Goal: Information Seeking & Learning: Compare options

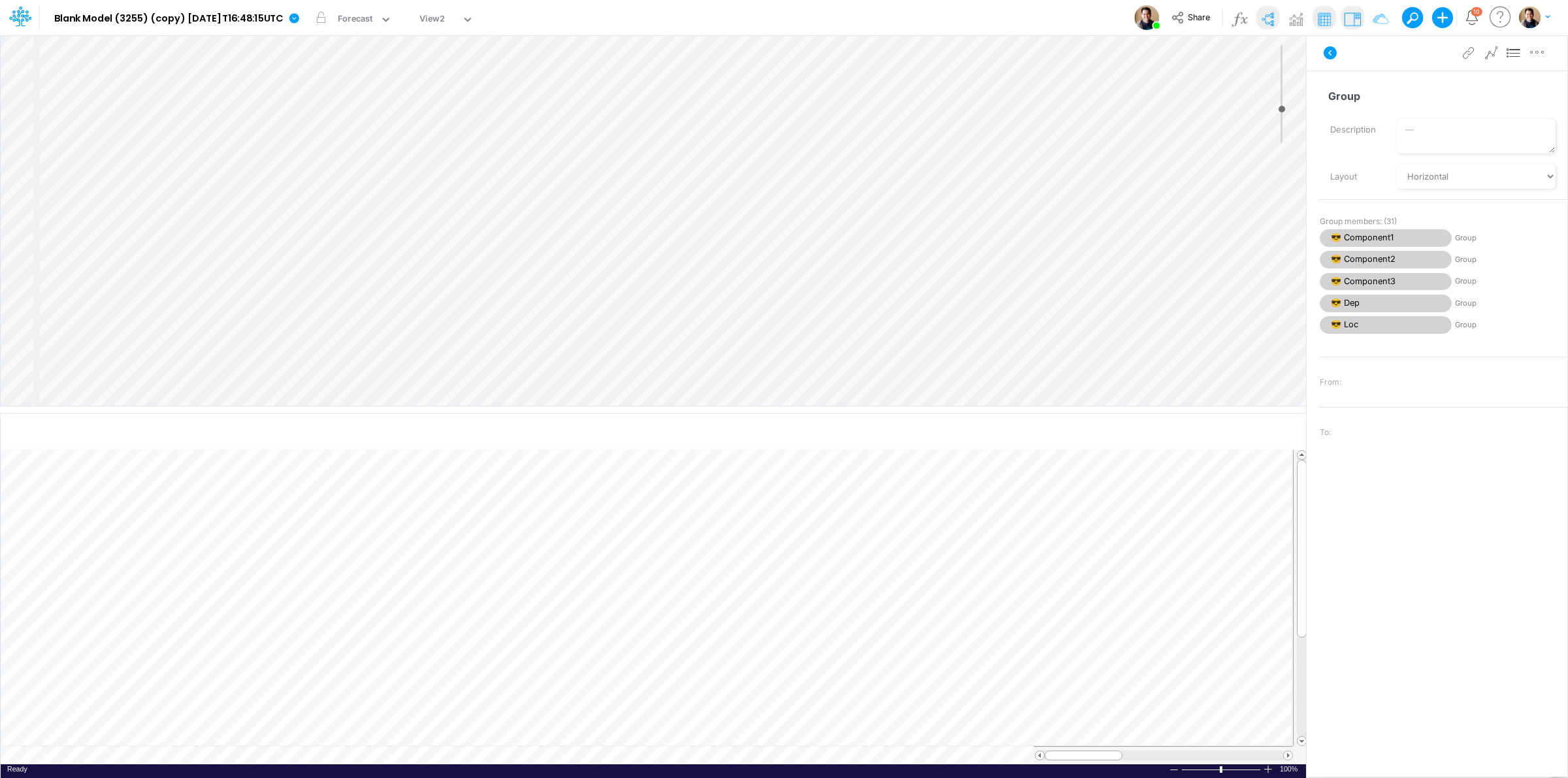
select select "Horizontal"
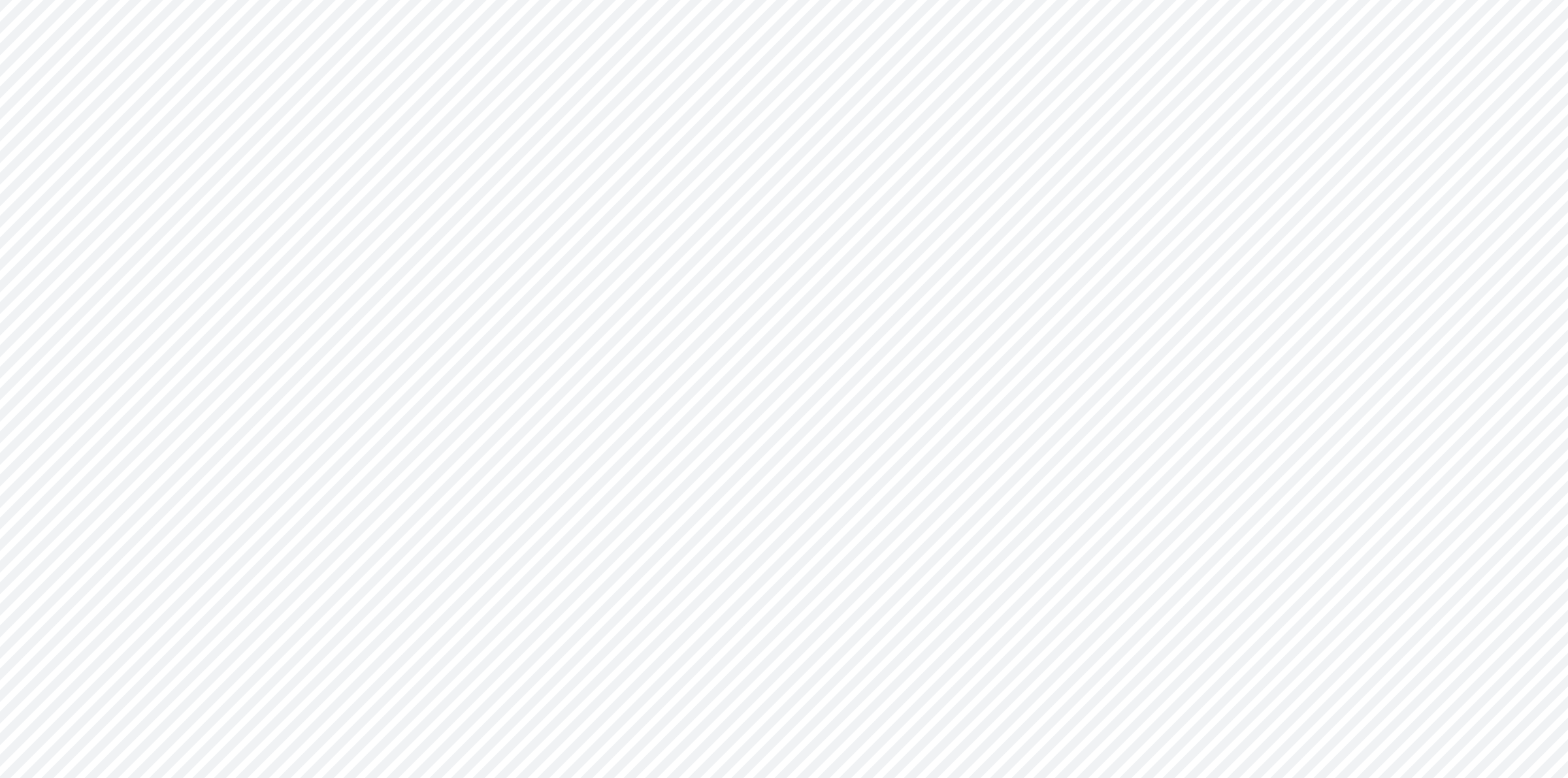
type input "0"
select select "Horizontal"
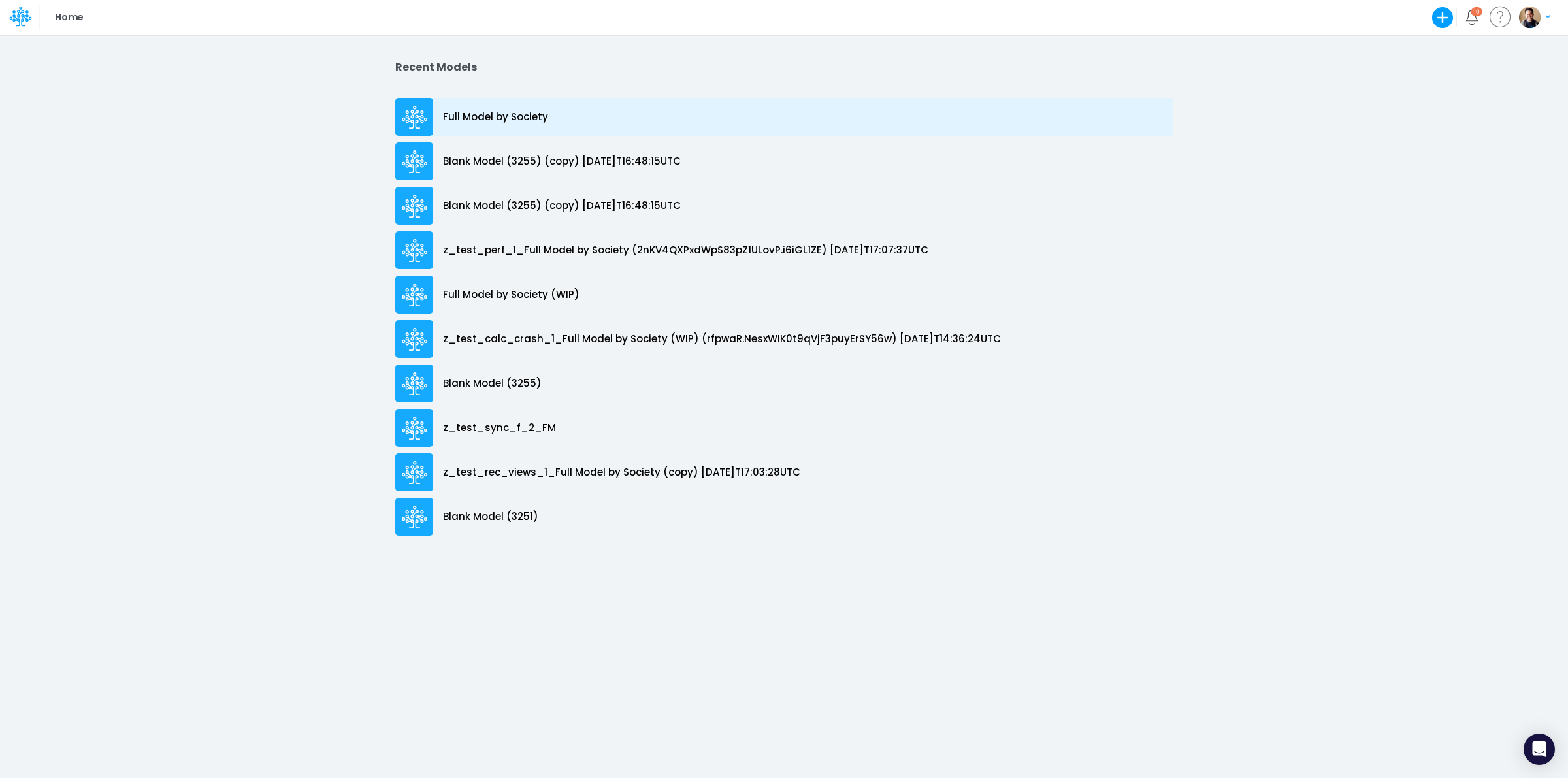
click at [488, 111] on p "Full Model by Society" at bounding box center [495, 118] width 105 height 15
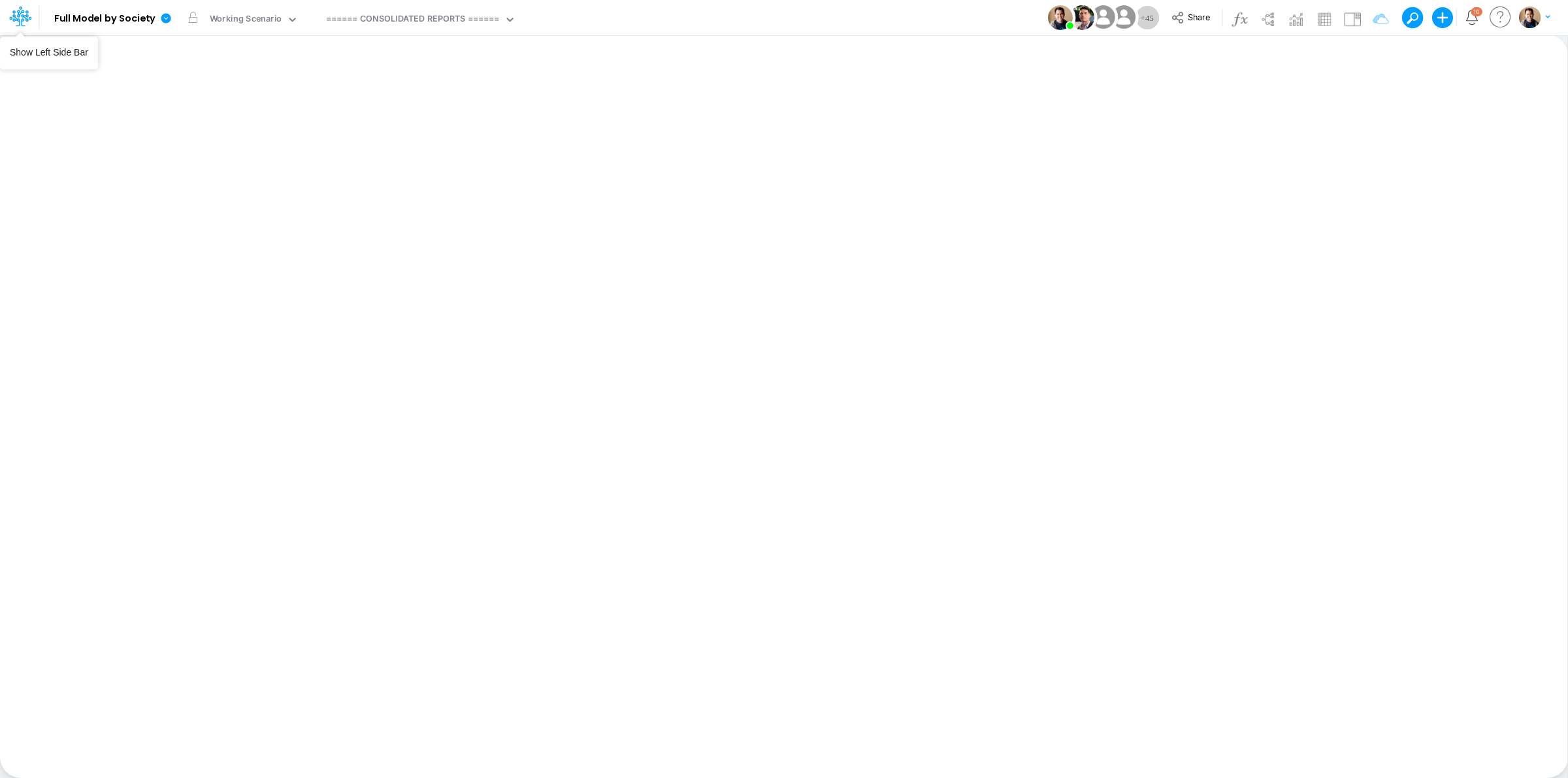
click at [24, 24] on icon at bounding box center [20, 16] width 22 height 22
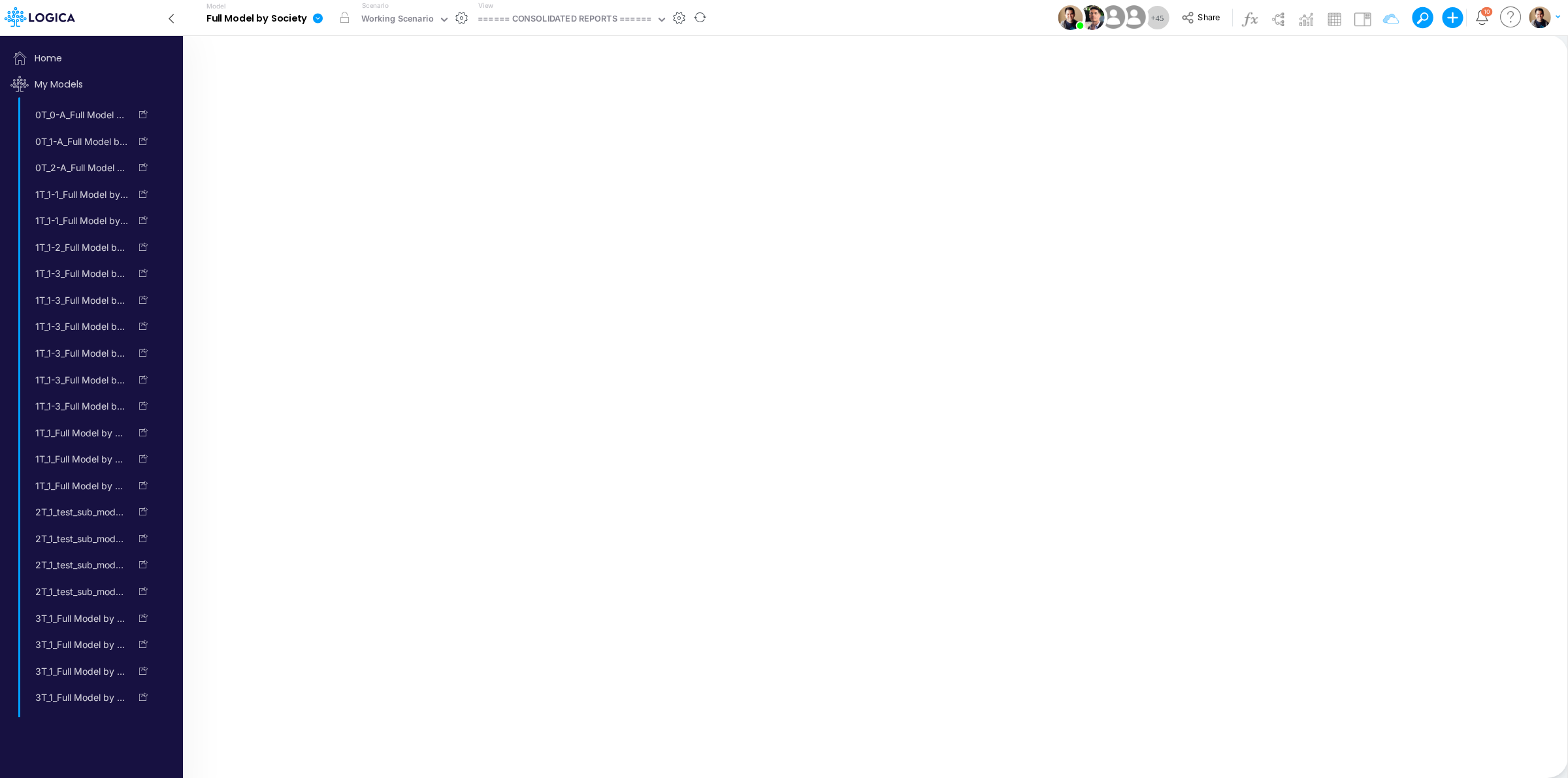
click at [319, 21] on icon at bounding box center [318, 18] width 9 height 9
click at [394, 138] on button "View model info" at bounding box center [383, 135] width 139 height 20
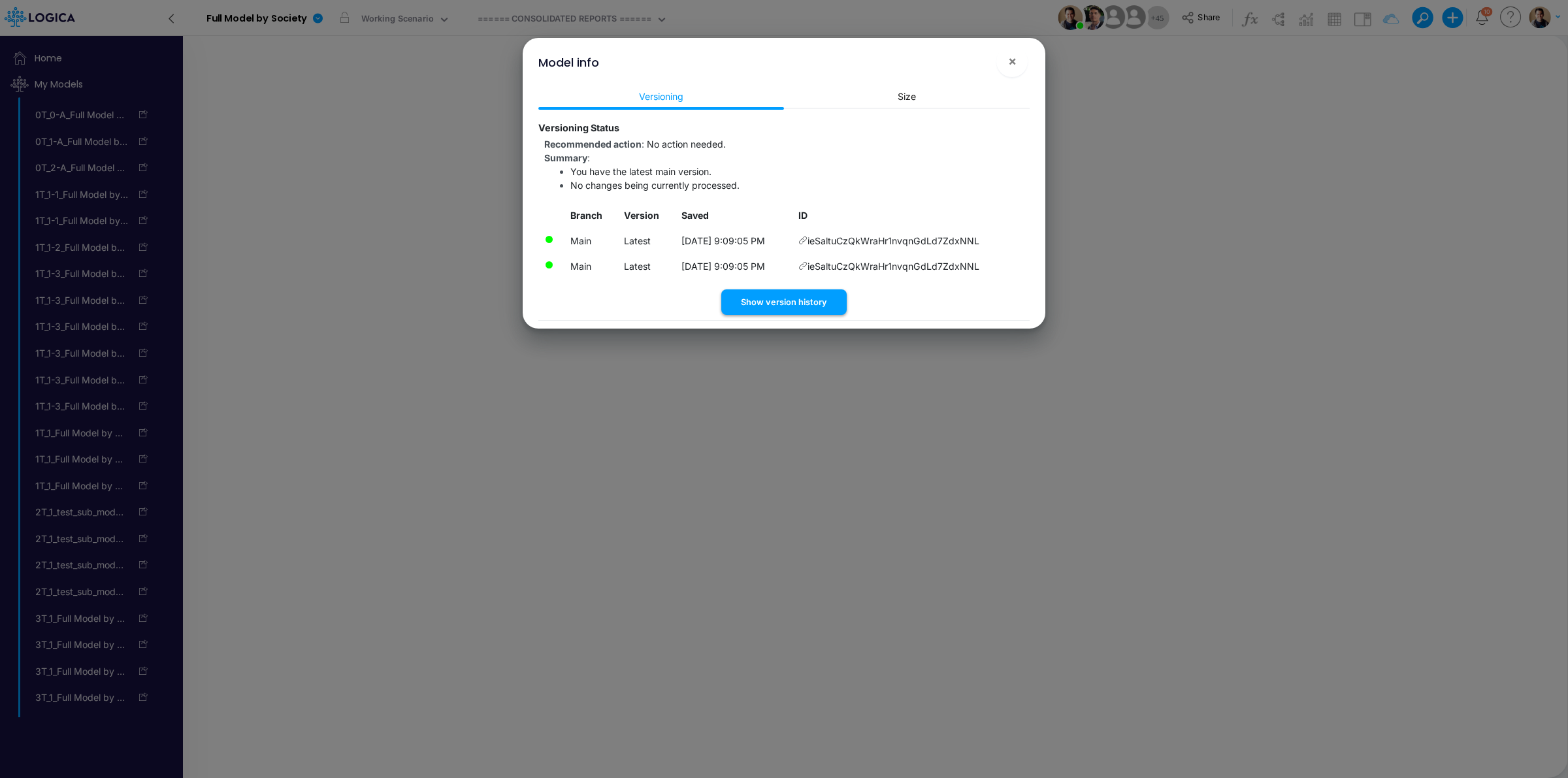
click at [821, 295] on button "Show version history" at bounding box center [784, 302] width 125 height 26
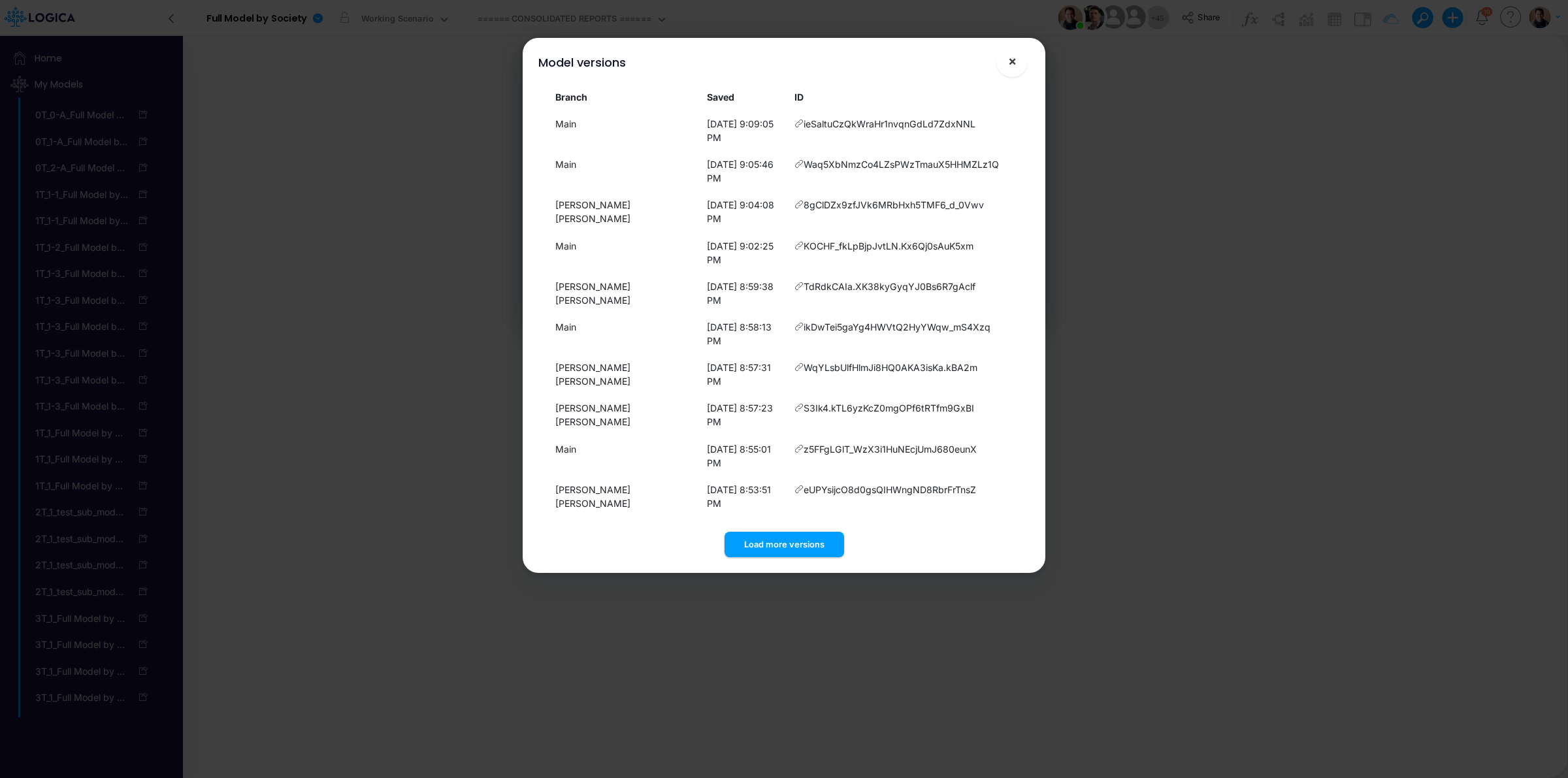
click at [1004, 69] on button "×" at bounding box center [1011, 61] width 31 height 31
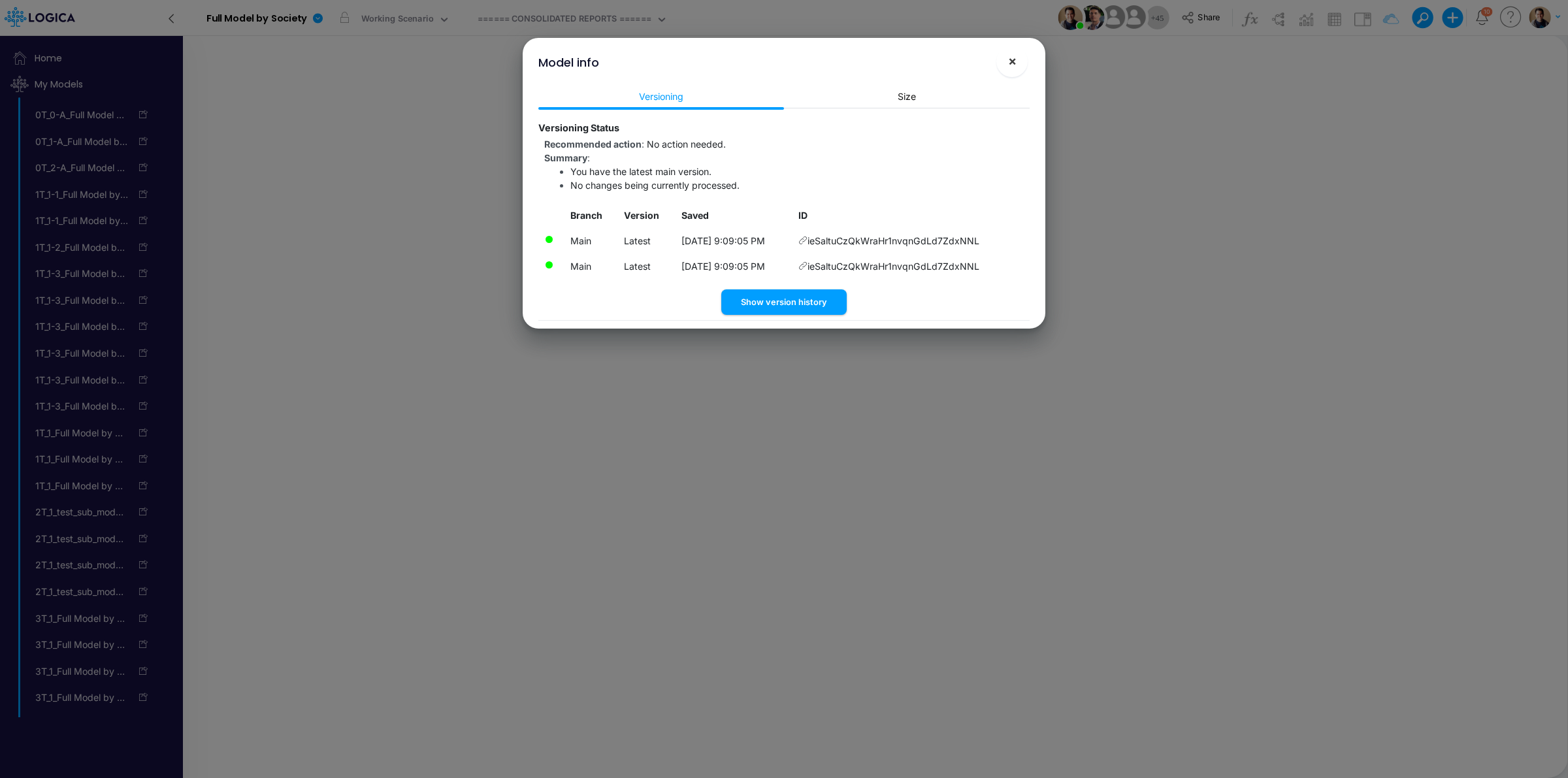
drag, startPoint x: 1017, startPoint y: 66, endPoint x: 605, endPoint y: 31, distance: 413.5
click at [1014, 66] on button "×" at bounding box center [1011, 61] width 31 height 31
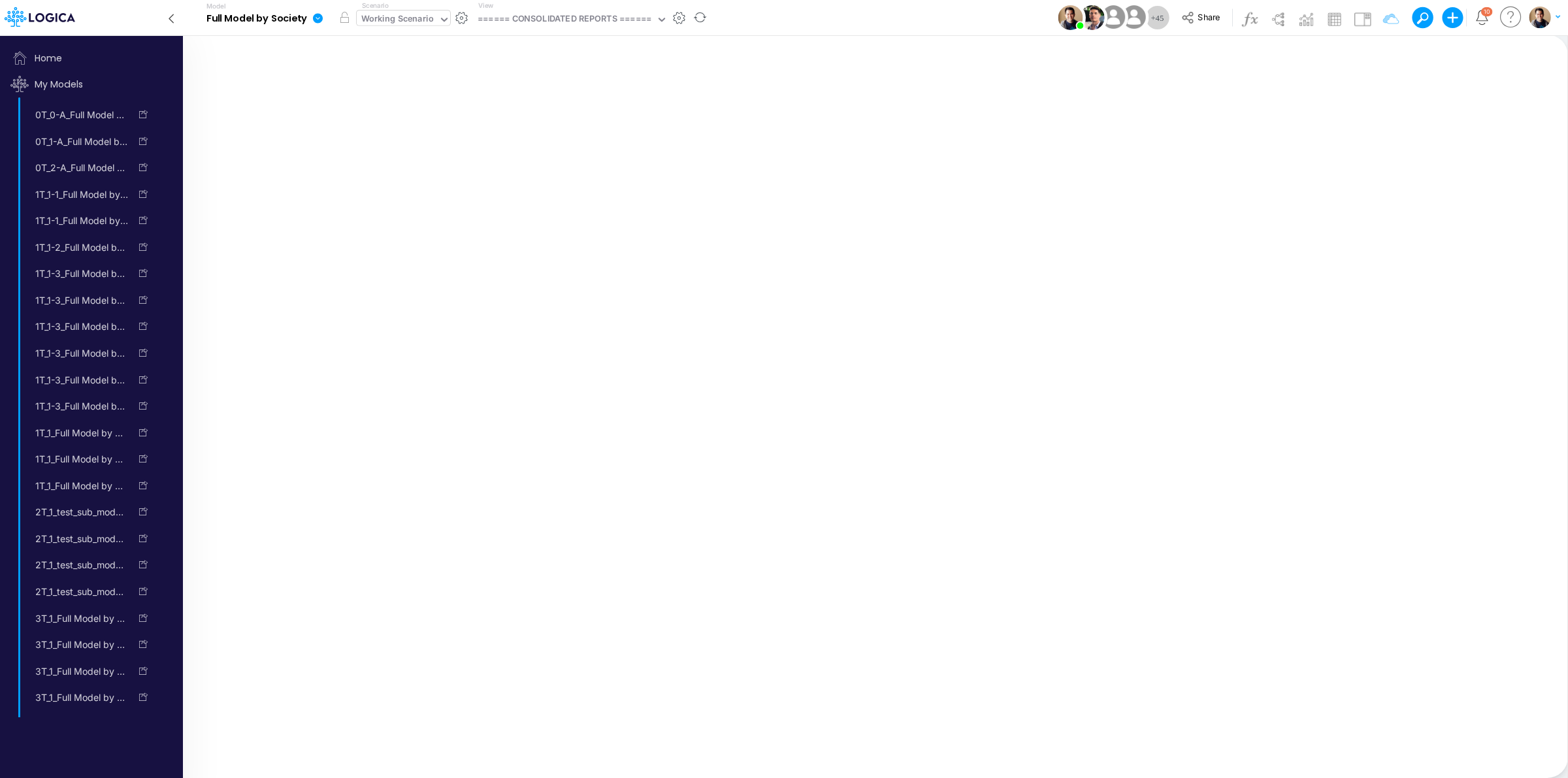
click at [387, 17] on div "Working Scenario" at bounding box center [397, 20] width 72 height 15
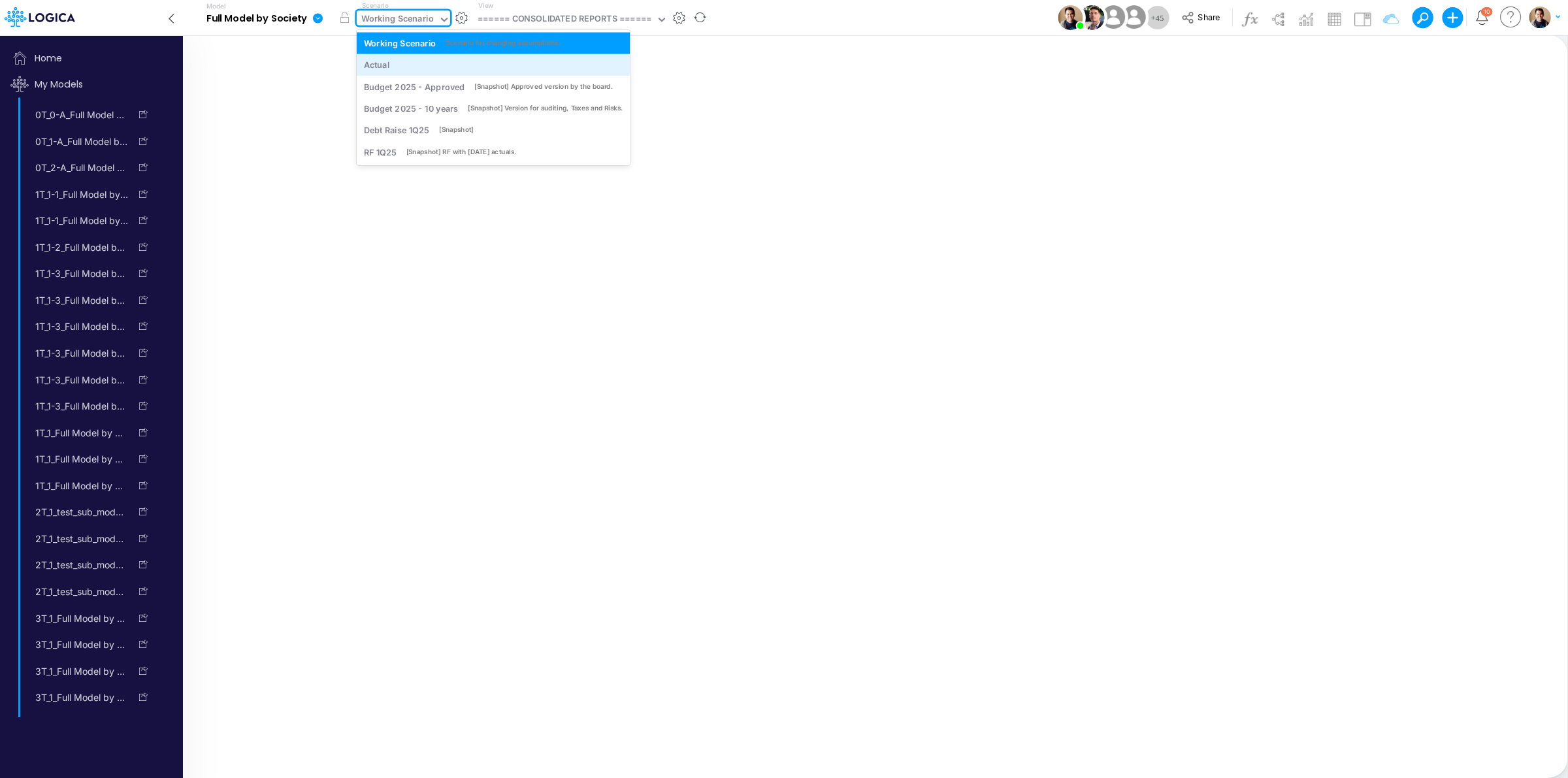
click at [396, 66] on div "Actual" at bounding box center [493, 65] width 259 height 12
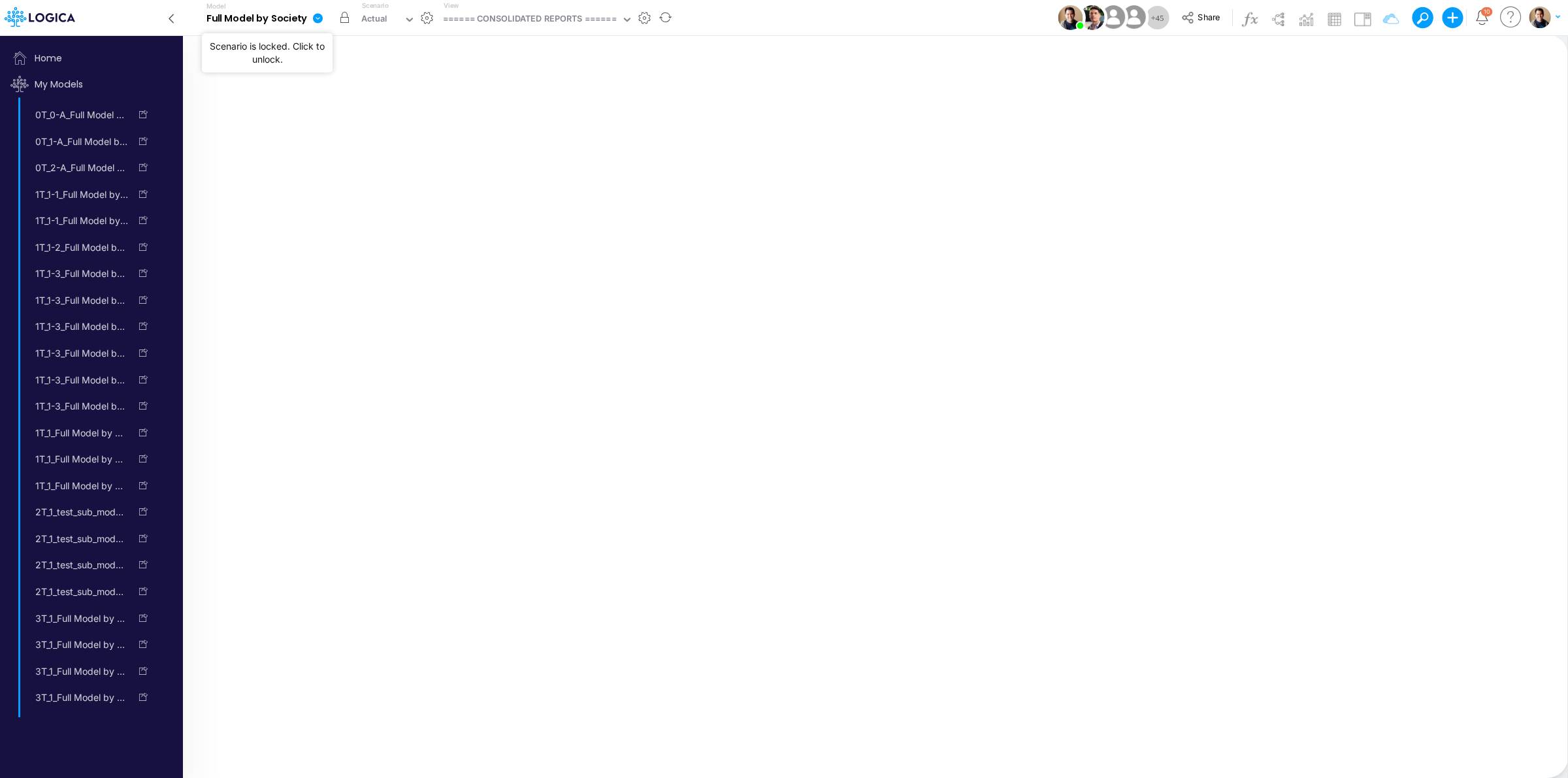
click at [339, 18] on button "button" at bounding box center [344, 17] width 24 height 24
click at [175, 17] on icon at bounding box center [171, 19] width 14 height 23
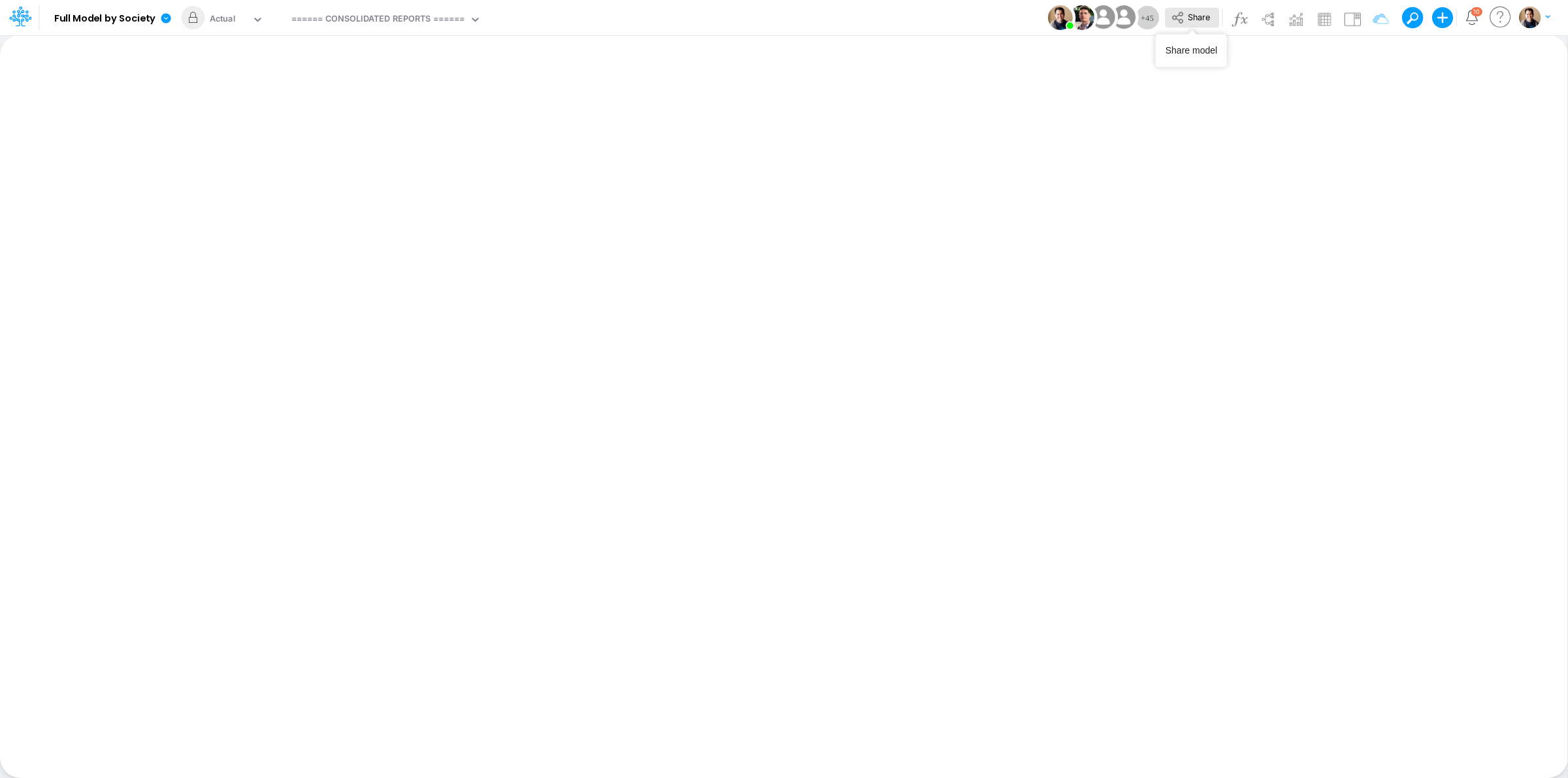
click at [1171, 24] on icon at bounding box center [1177, 17] width 14 height 14
click at [240, 21] on div "Actual" at bounding box center [229, 20] width 47 height 20
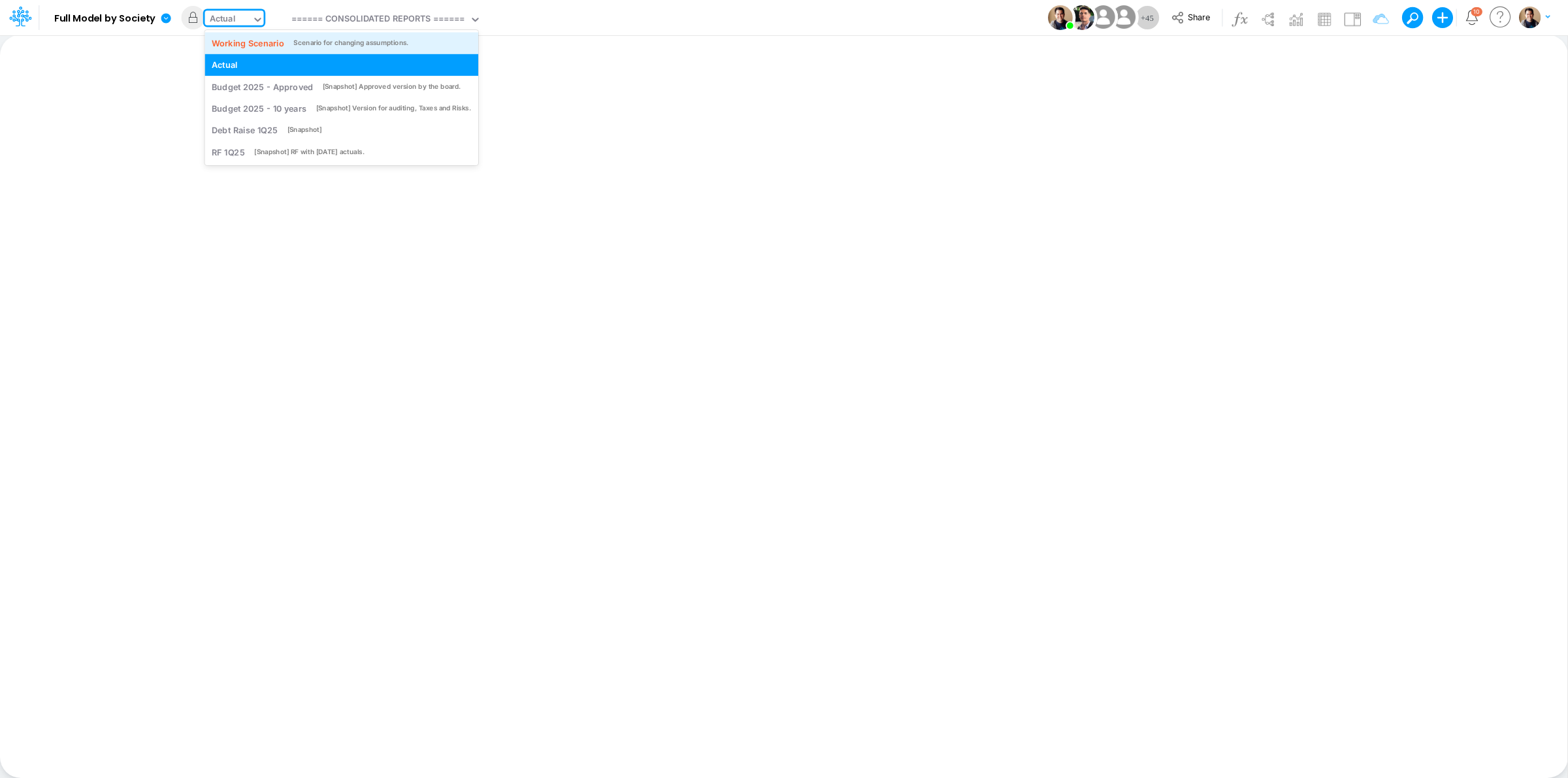
click at [249, 44] on div "Working Scenario" at bounding box center [248, 43] width 72 height 12
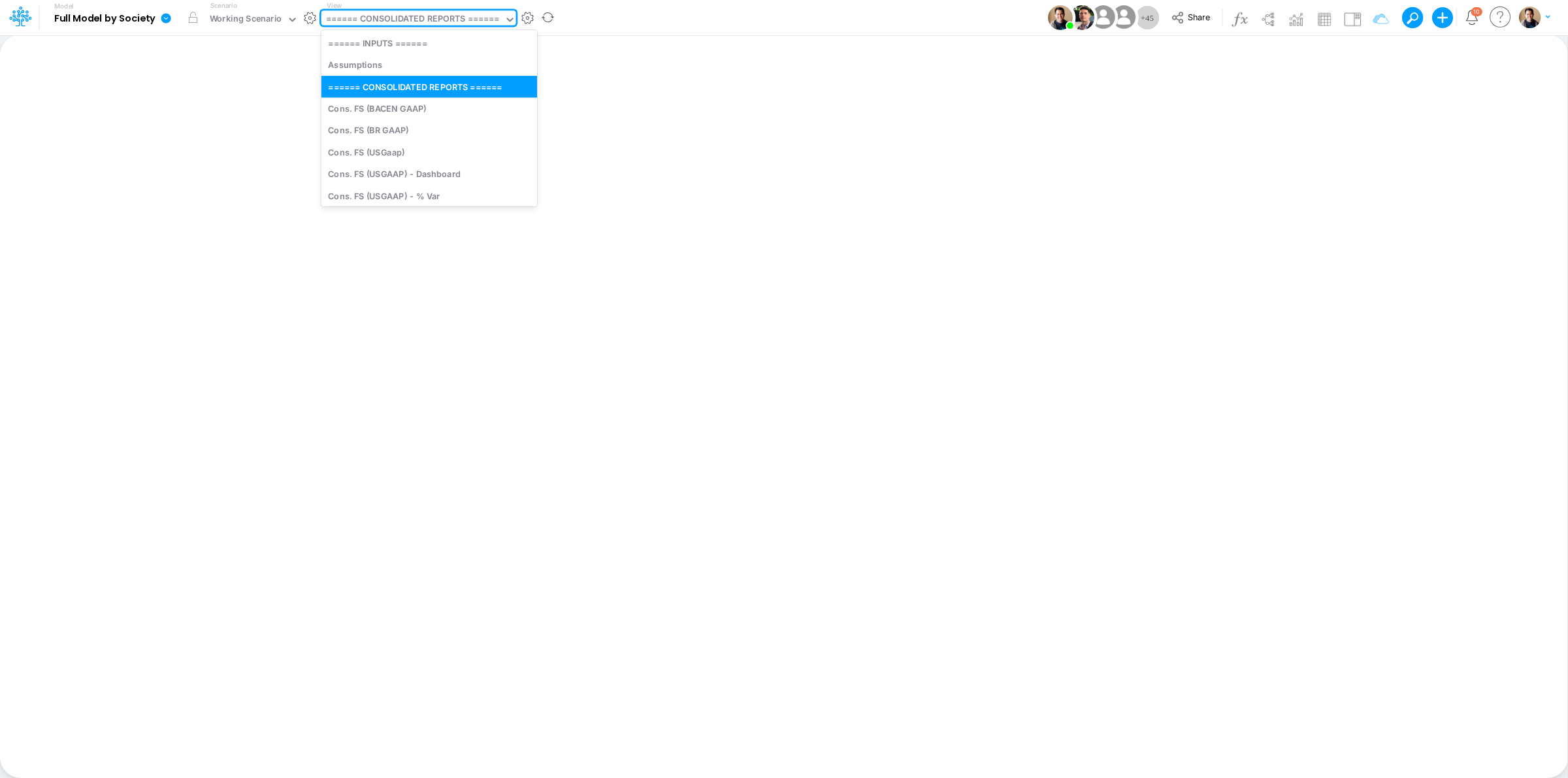
click at [380, 22] on div "====== CONSOLIDATED REPORTS ======" at bounding box center [413, 20] width 173 height 15
click at [412, 59] on div "Assumptions" at bounding box center [429, 65] width 215 height 22
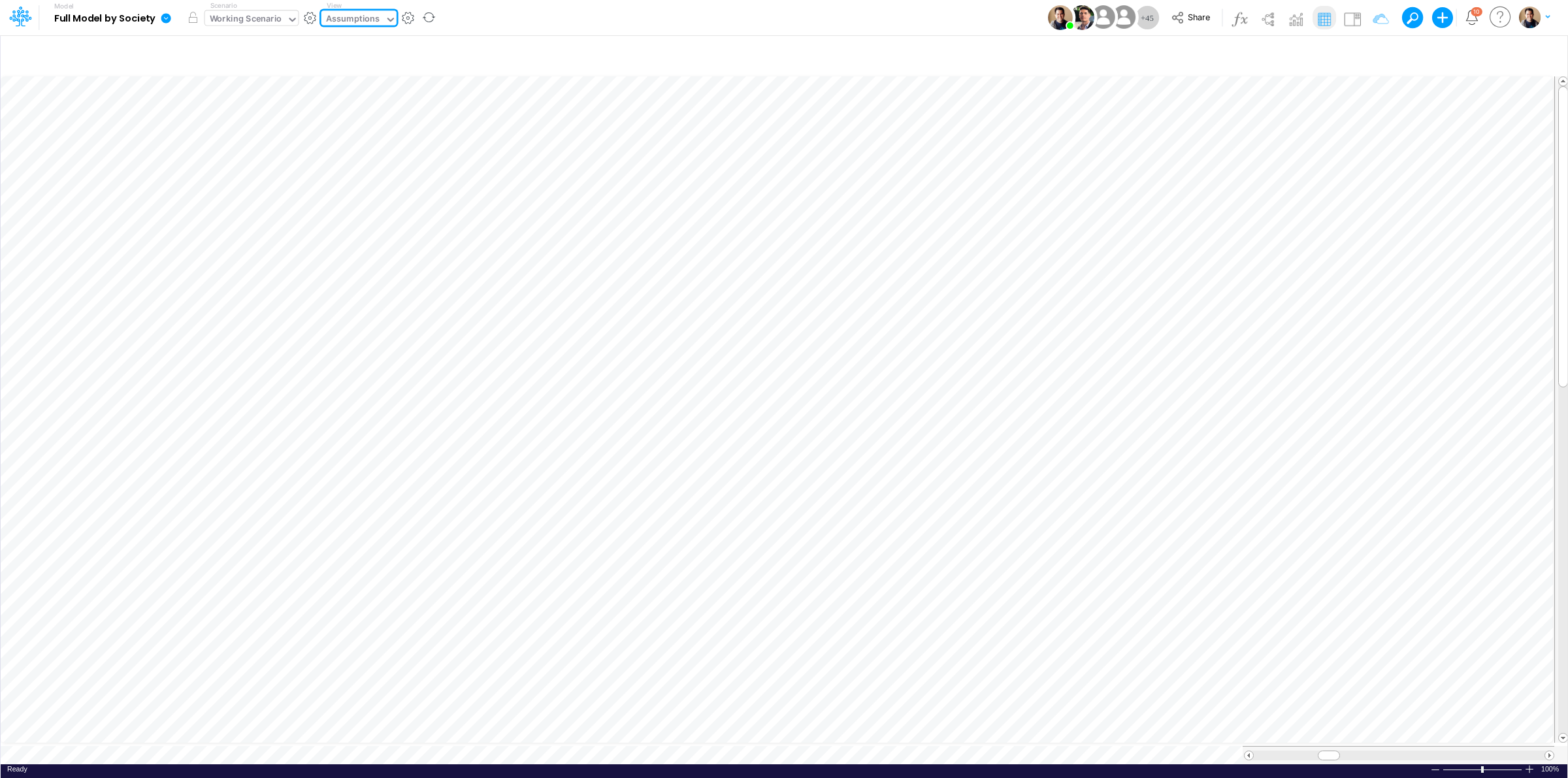
click at [262, 18] on div "Working Scenario" at bounding box center [246, 20] width 72 height 15
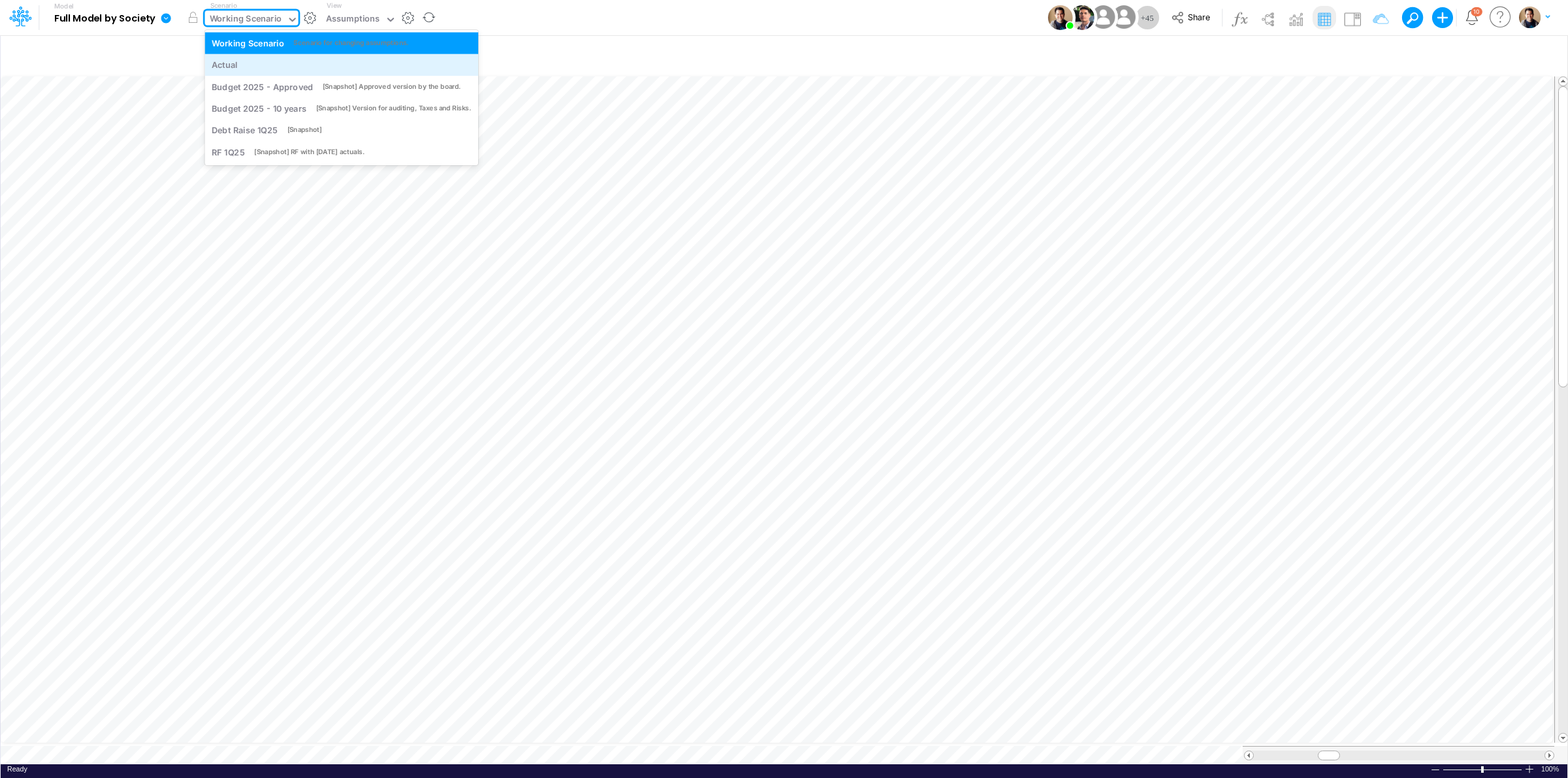
click at [269, 60] on div "Actual" at bounding box center [341, 65] width 259 height 12
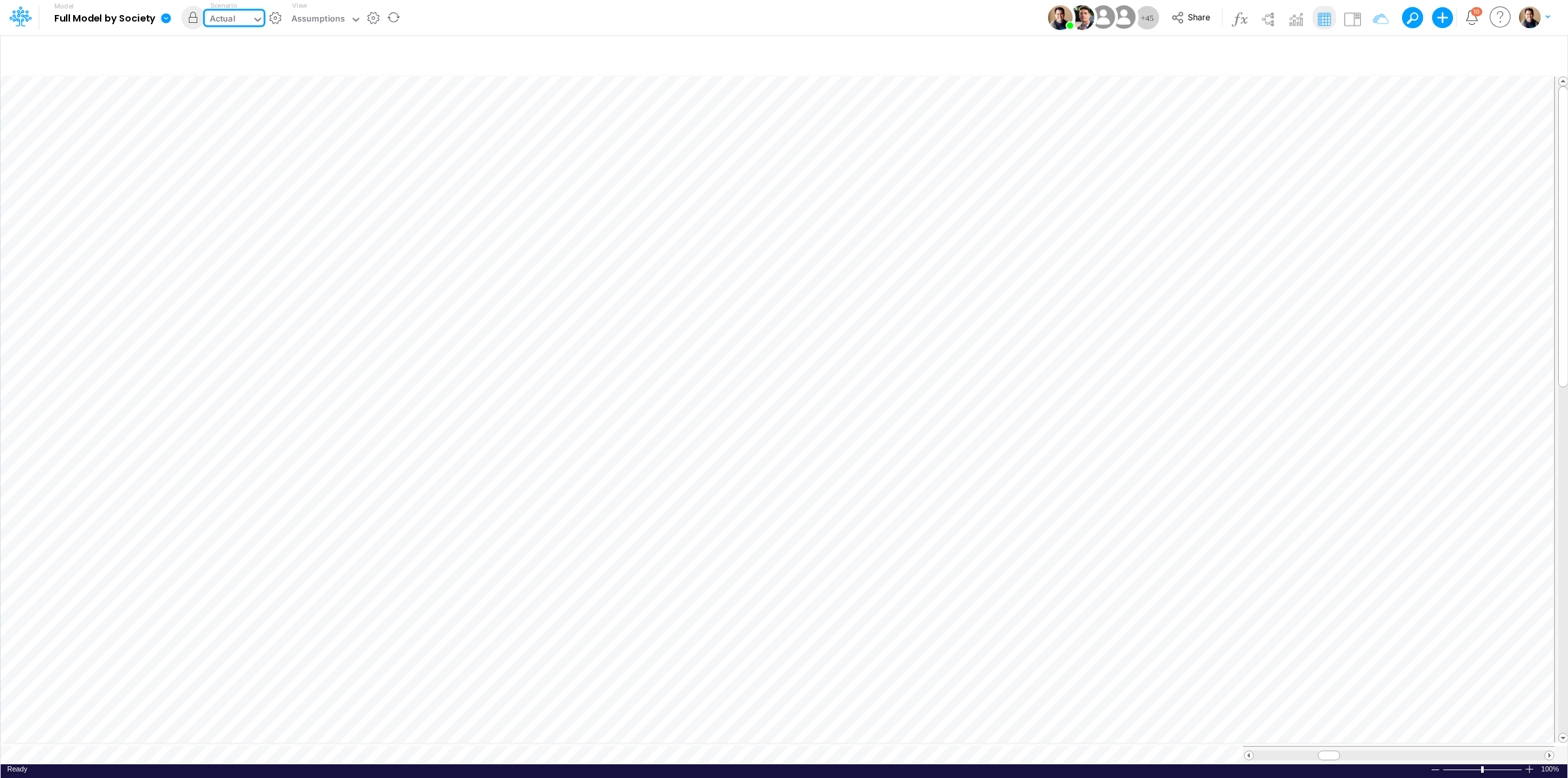
click at [219, 13] on div "Actual" at bounding box center [223, 20] width 27 height 15
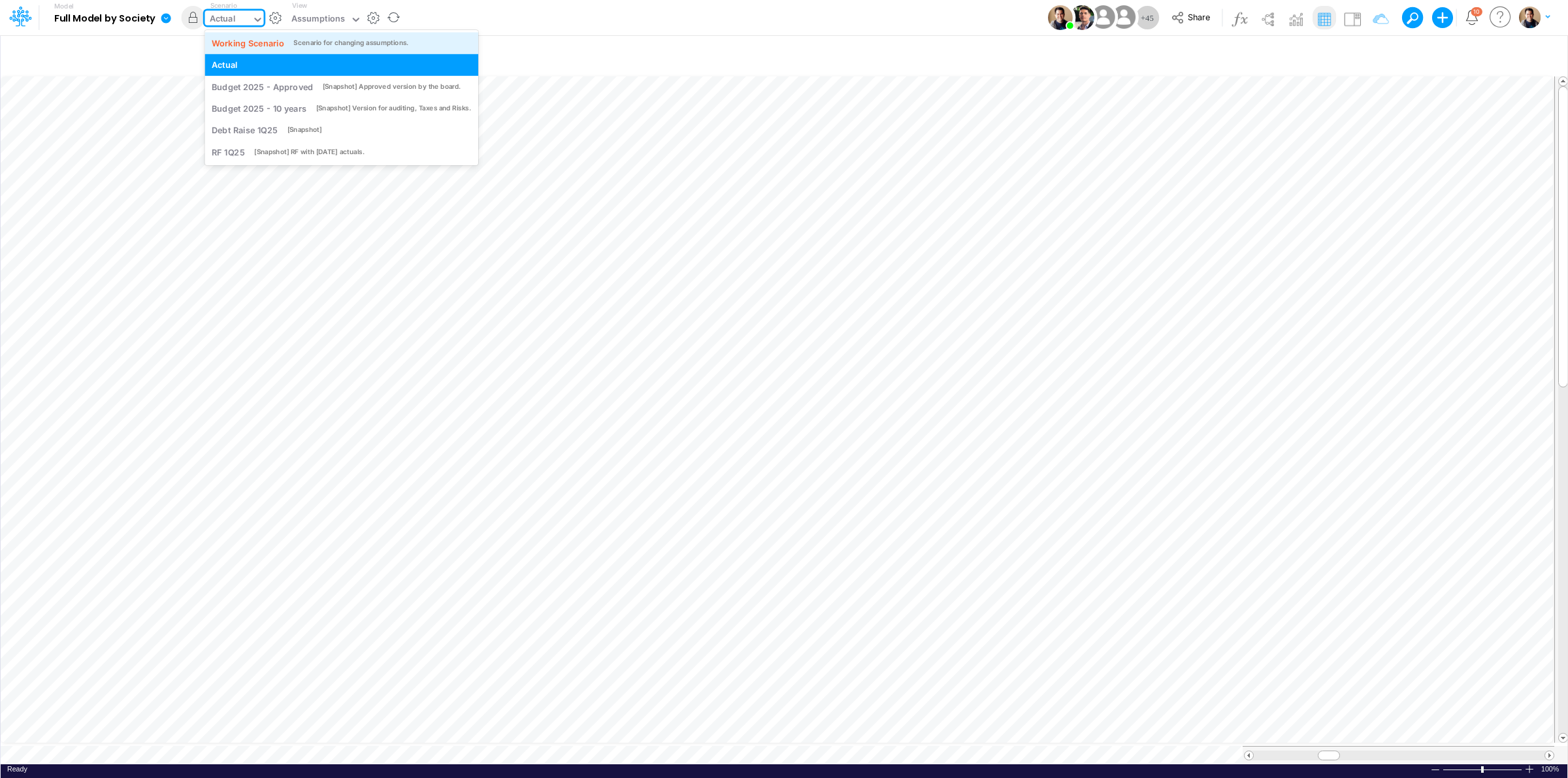
click at [256, 37] on div "Working Scenario" at bounding box center [248, 43] width 72 height 12
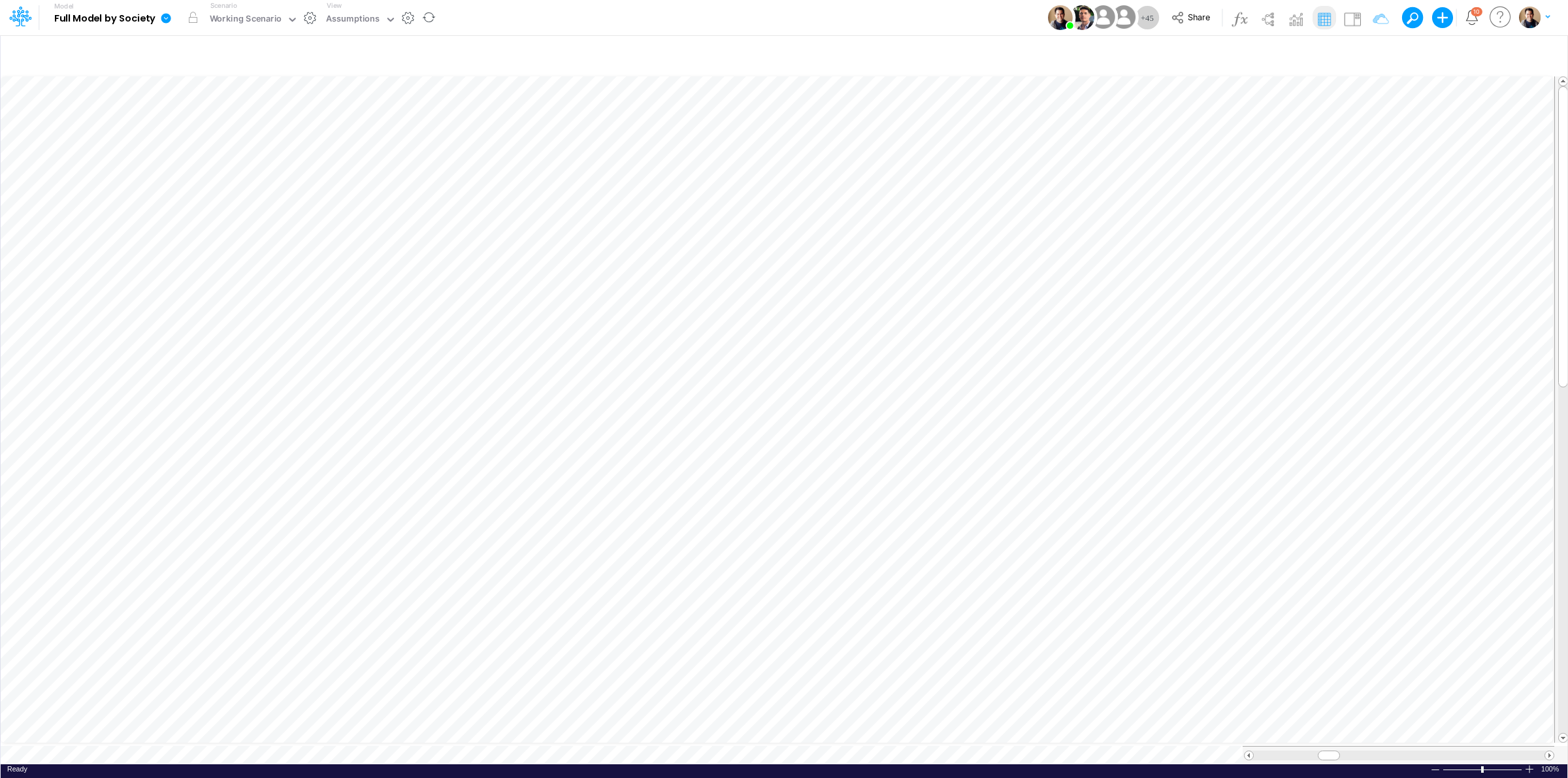
click at [161, 20] on icon at bounding box center [166, 18] width 9 height 9
click at [253, 146] on button "Sync Scenarios" at bounding box center [231, 156] width 139 height 20
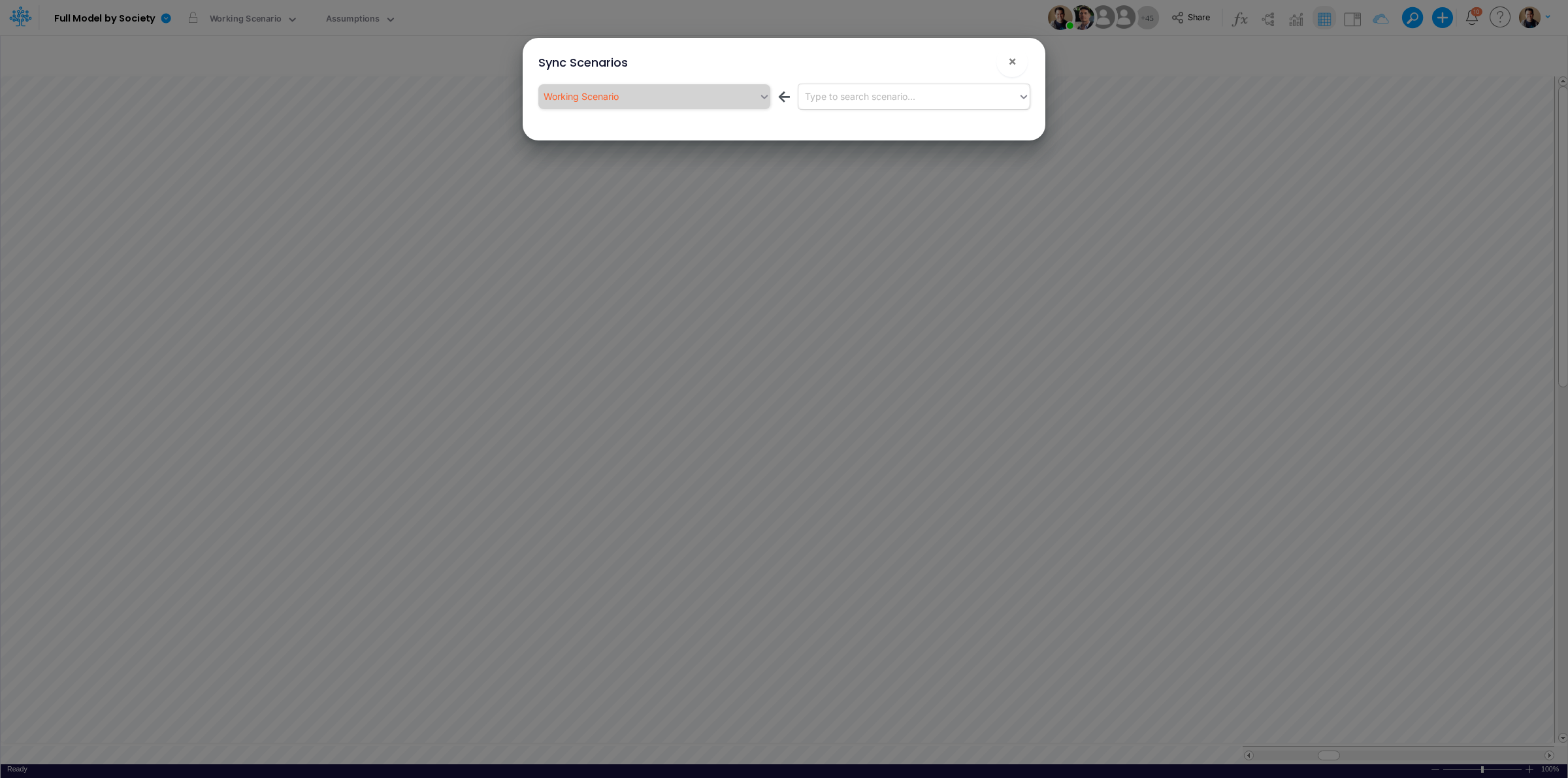
click at [919, 100] on div "Type to search scenario..." at bounding box center [909, 96] width 220 height 22
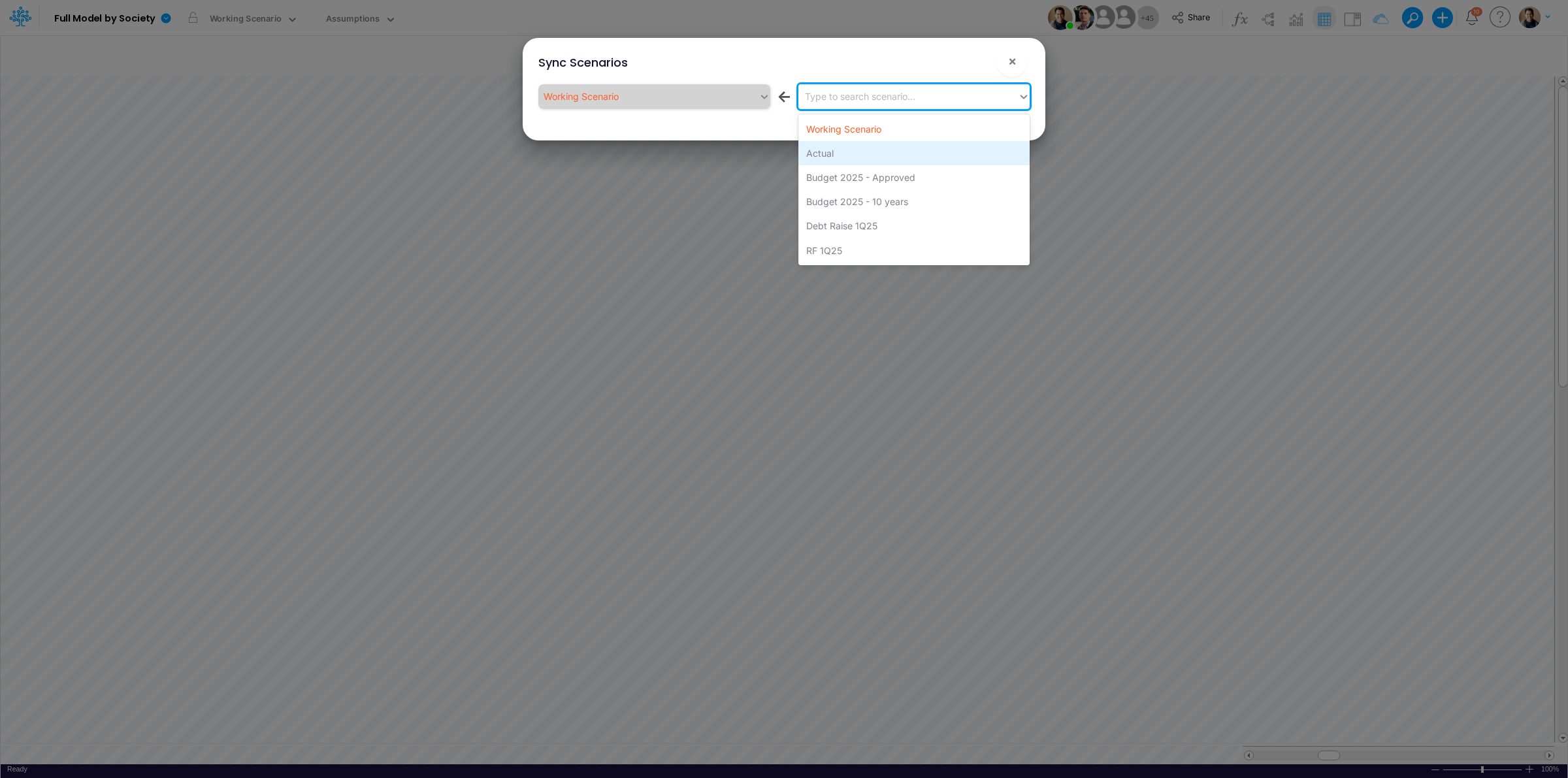
click at [893, 148] on div "Actual" at bounding box center [914, 153] width 231 height 24
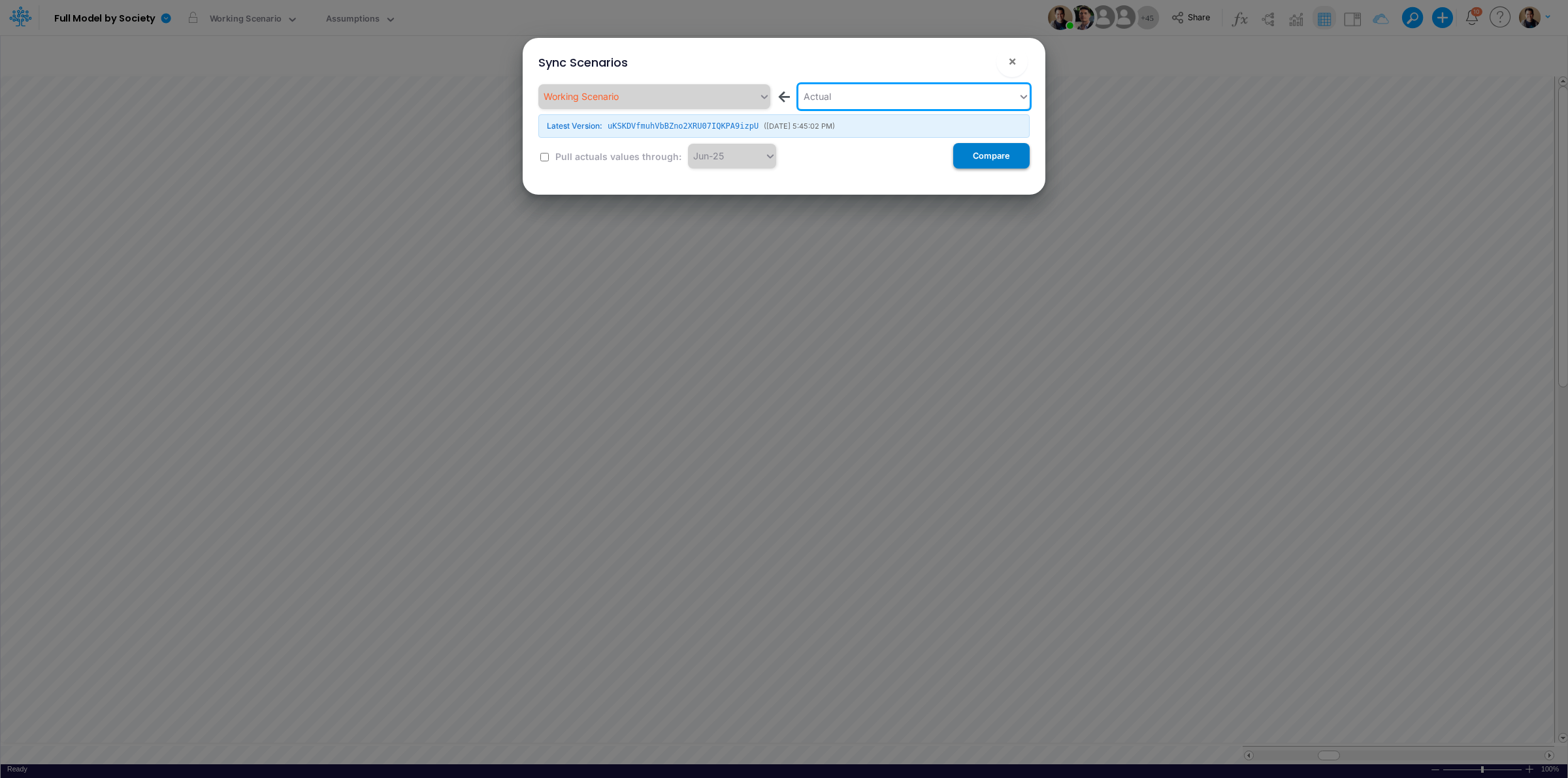
click at [988, 163] on button "Compare" at bounding box center [991, 156] width 77 height 26
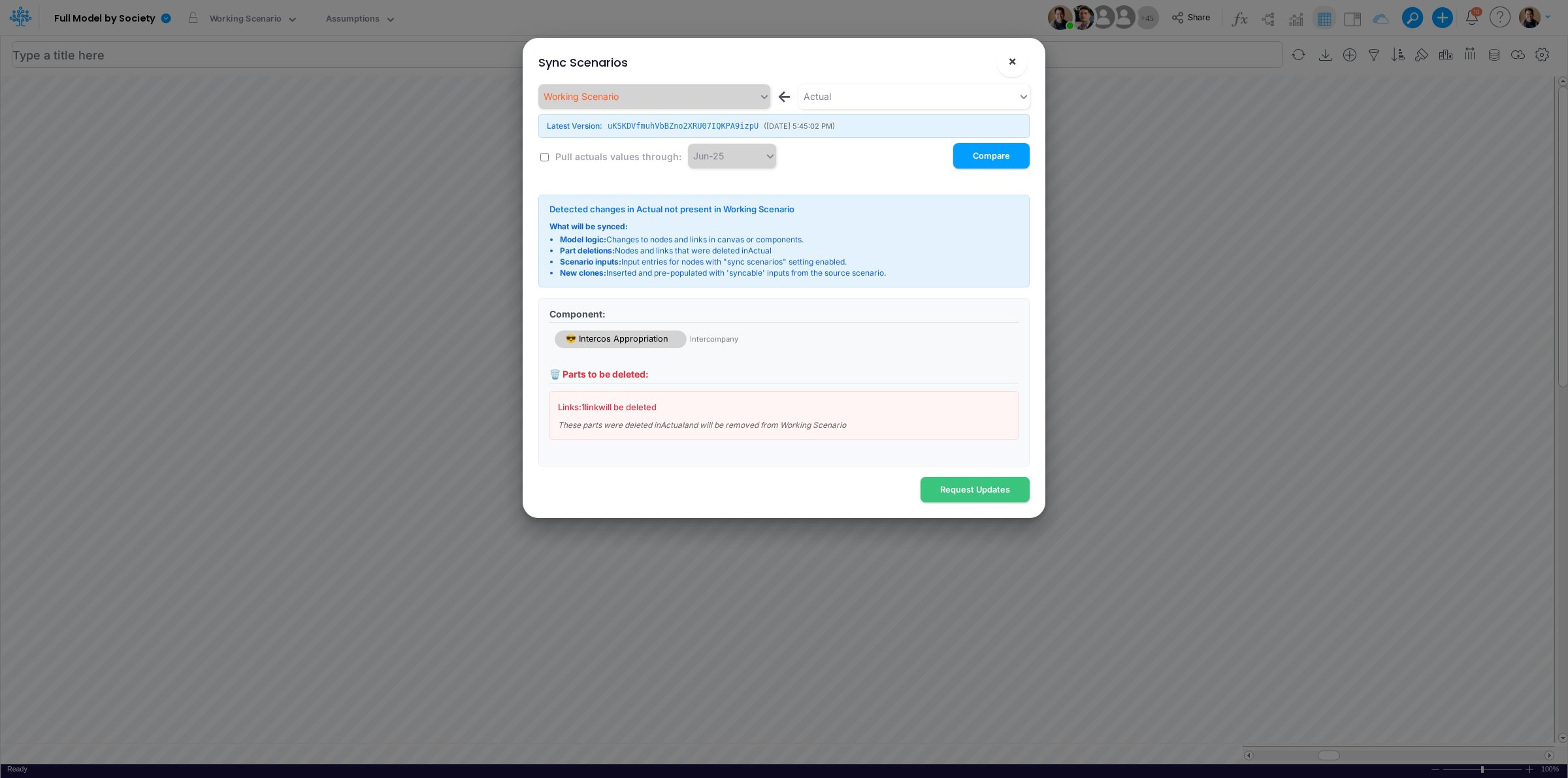
drag, startPoint x: 1014, startPoint y: 56, endPoint x: 1007, endPoint y: 54, distance: 7.3
click at [1014, 56] on span "×" at bounding box center [1012, 61] width 9 height 16
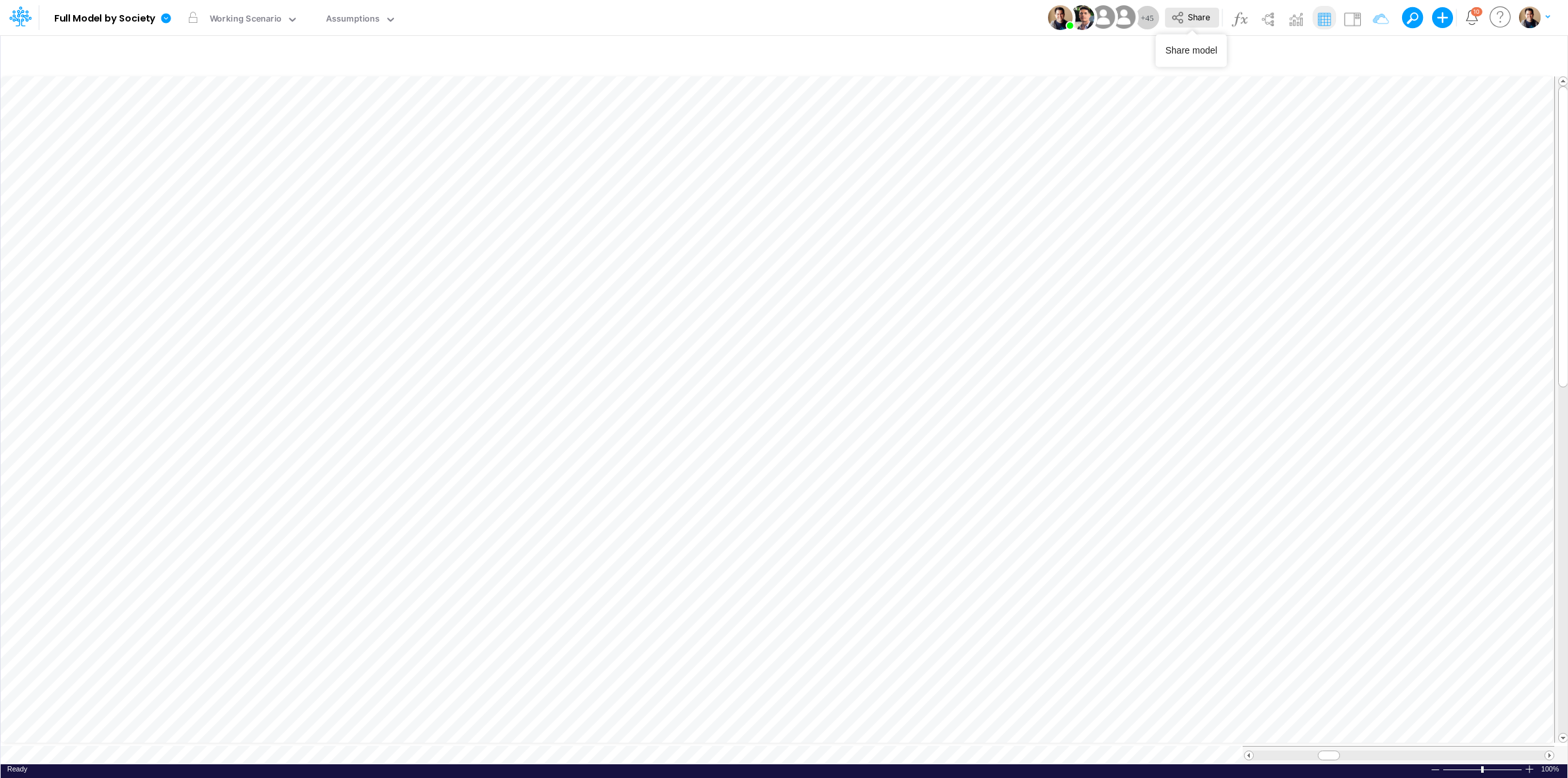
click at [1197, 8] on button "Share" at bounding box center [1191, 17] width 54 height 20
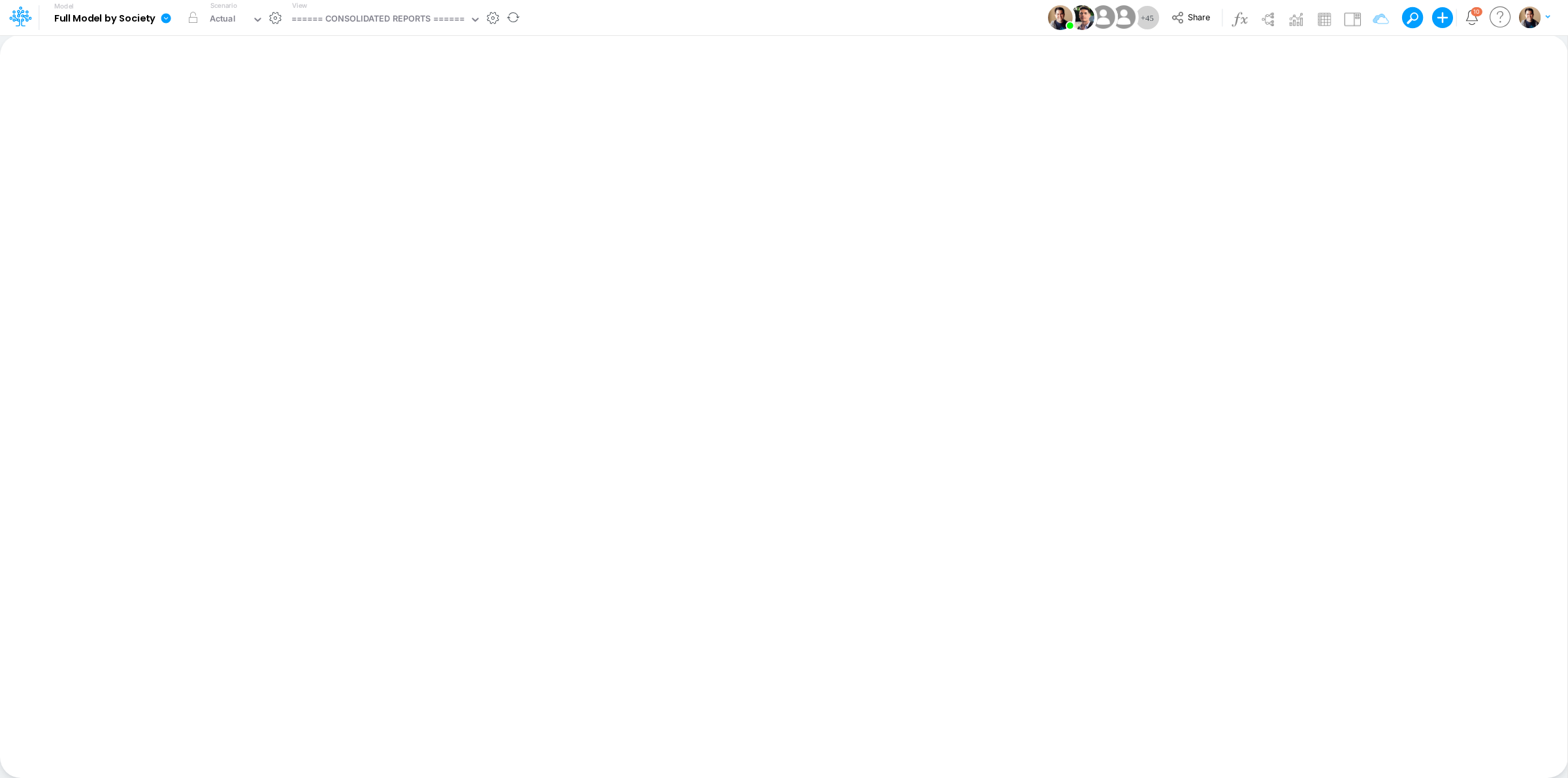
click at [169, 16] on icon at bounding box center [166, 18] width 9 height 9
click at [230, 135] on button "View model info" at bounding box center [231, 135] width 139 height 20
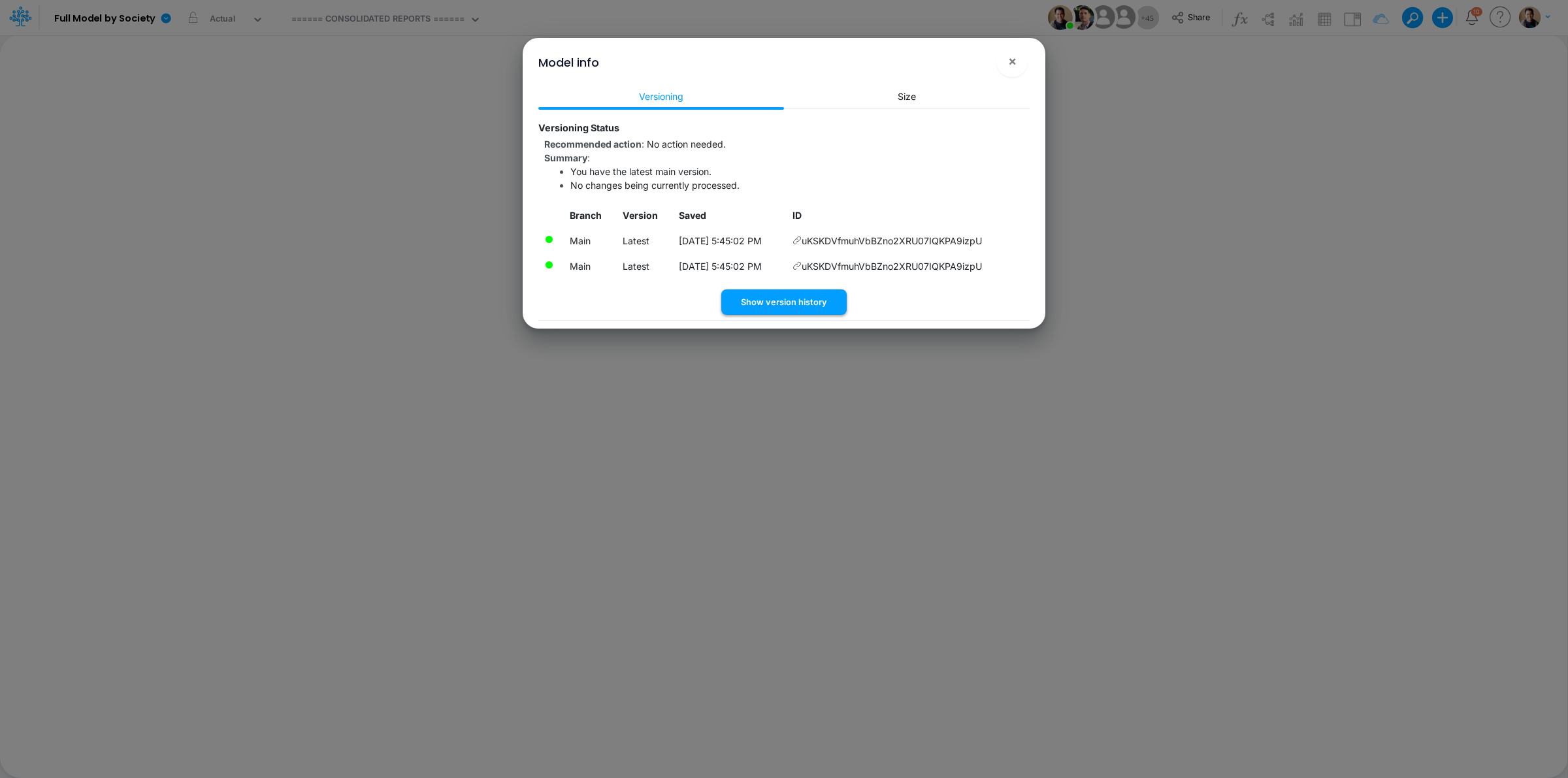
click at [814, 311] on button "Show version history" at bounding box center [784, 302] width 125 height 26
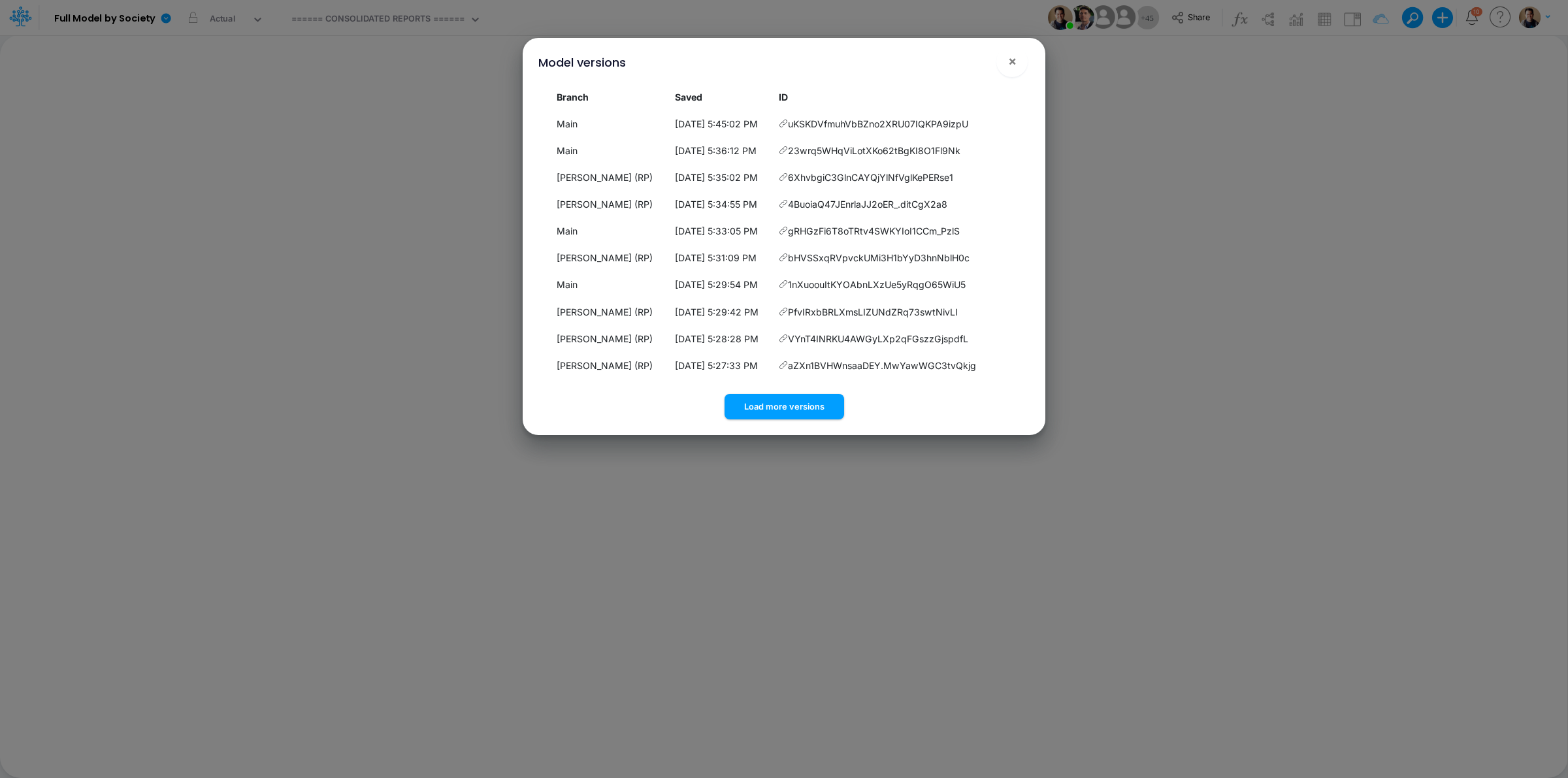
click at [1193, 11] on div "Model versions × Branch Saved ID Main 9/2/2025, 5:45:02 PM uKSKDVfmuhVbBZno2XRU…" at bounding box center [784, 389] width 1568 height 778
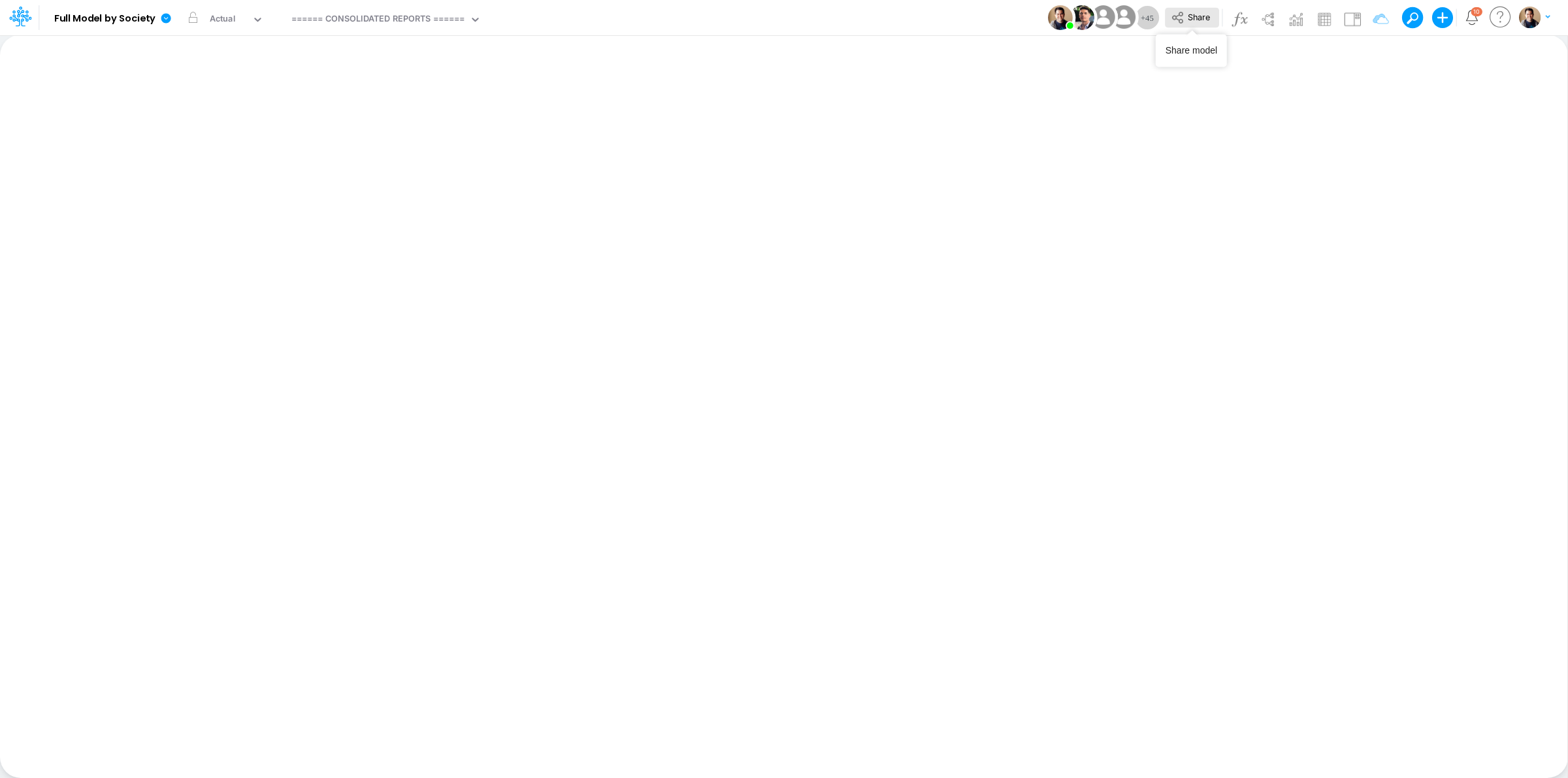
click at [1195, 18] on span "Share" at bounding box center [1198, 16] width 22 height 9
click at [162, 18] on icon at bounding box center [166, 18] width 9 height 9
click at [229, 146] on button "Sync Scenarios" at bounding box center [231, 156] width 139 height 20
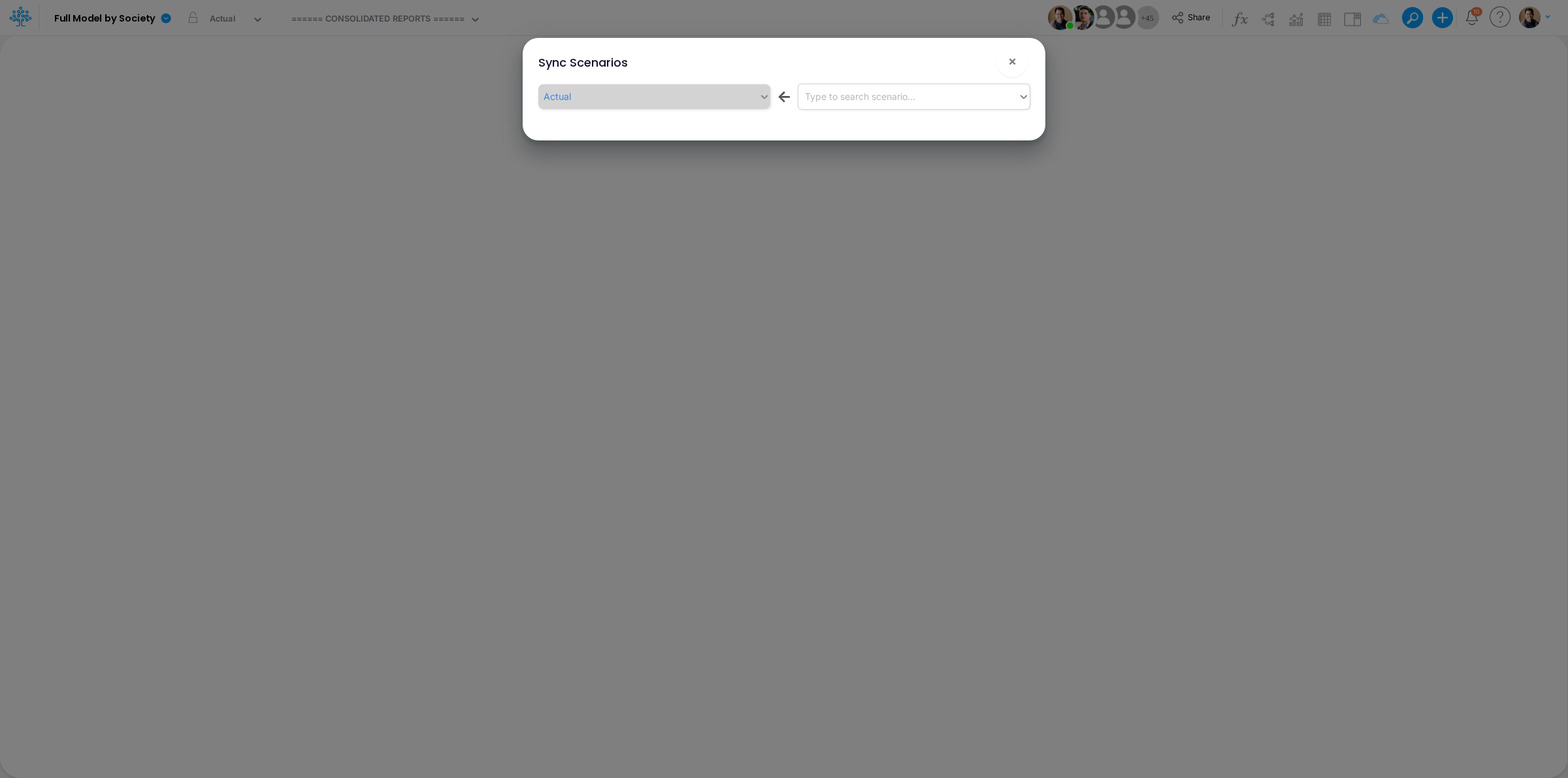
click at [906, 105] on div "Type to search scenario..." at bounding box center [909, 96] width 220 height 22
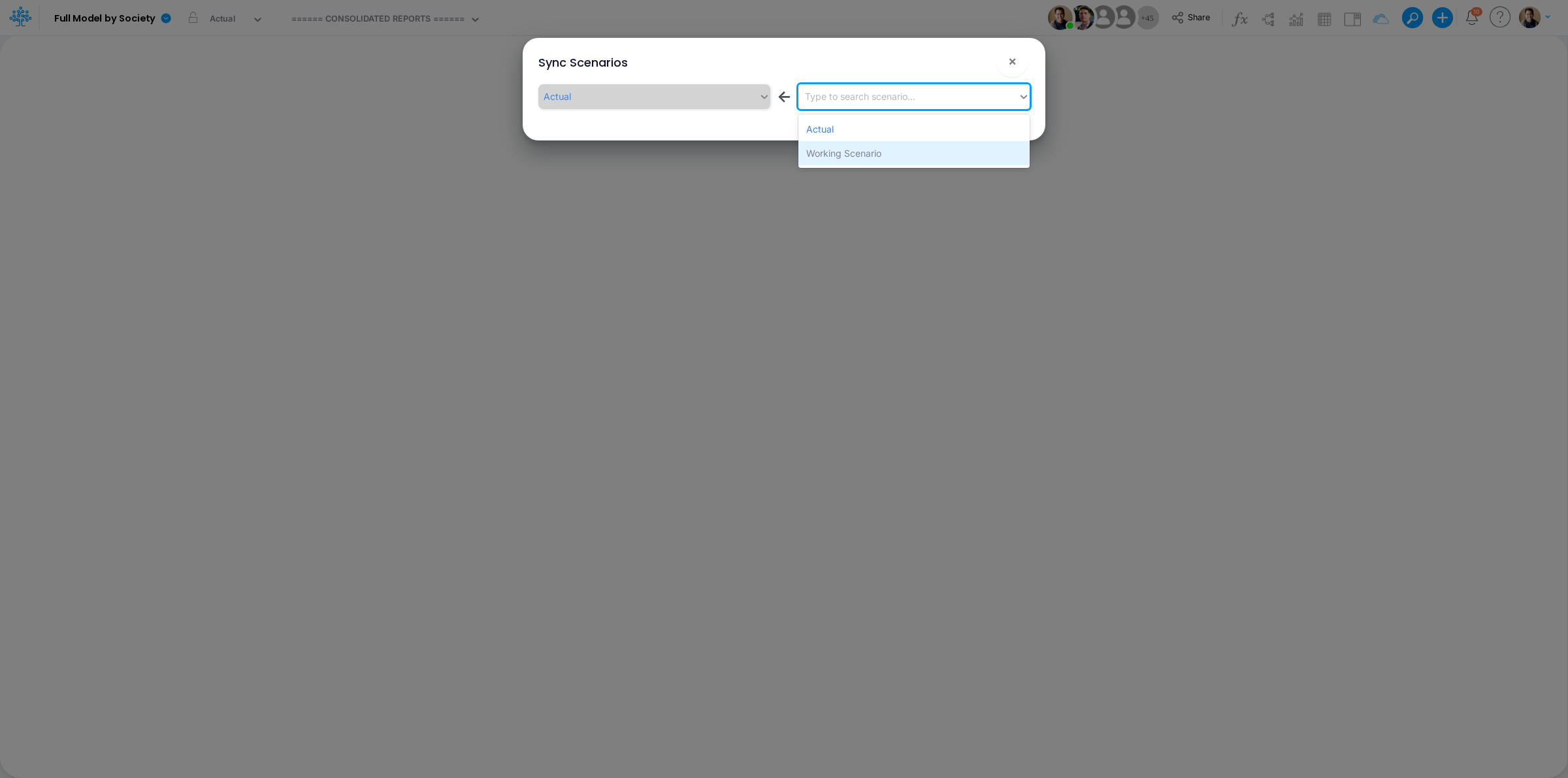
click at [869, 155] on div "Working Scenario" at bounding box center [914, 153] width 231 height 24
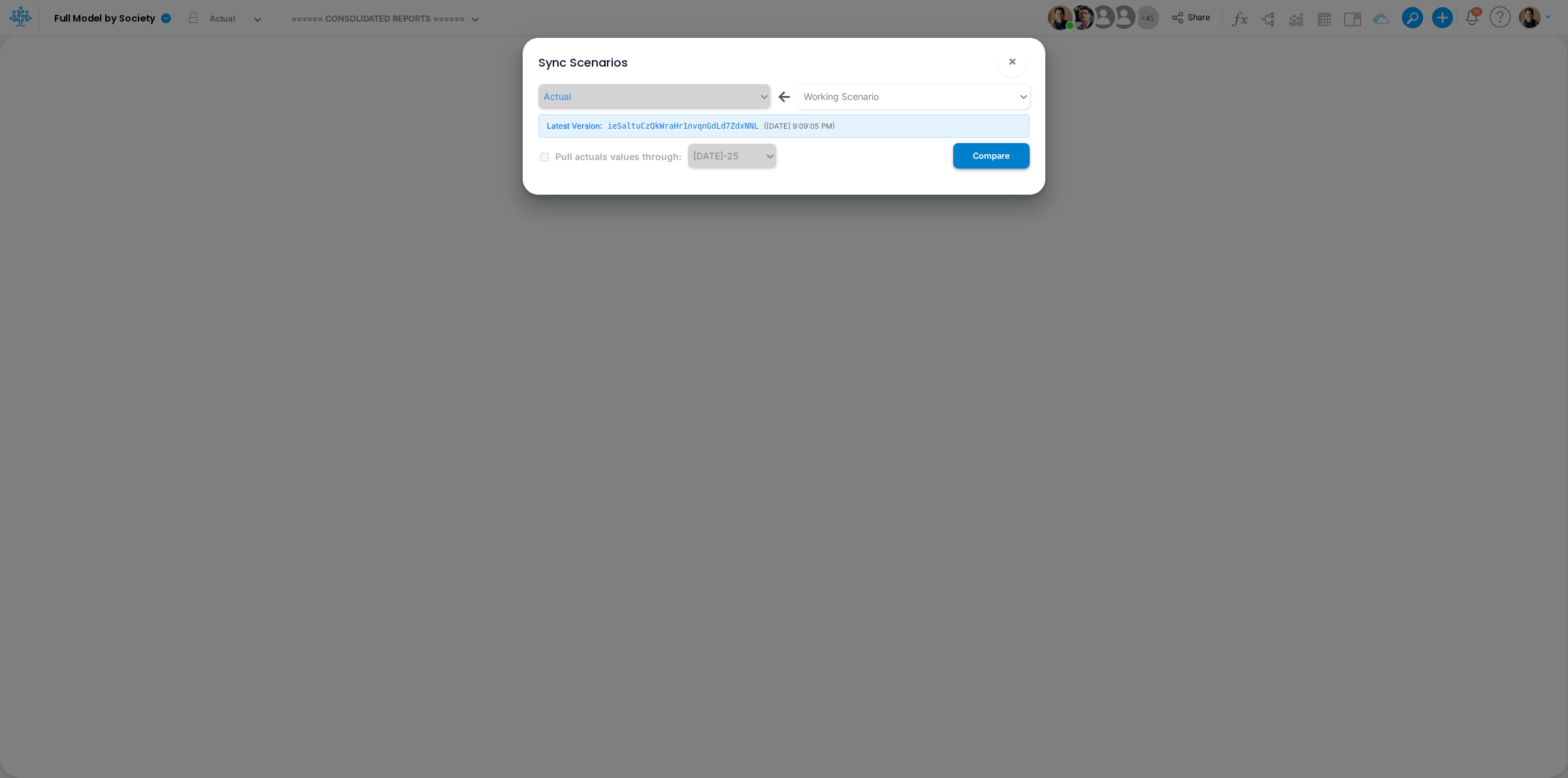
click at [972, 162] on button "Compare" at bounding box center [991, 156] width 77 height 26
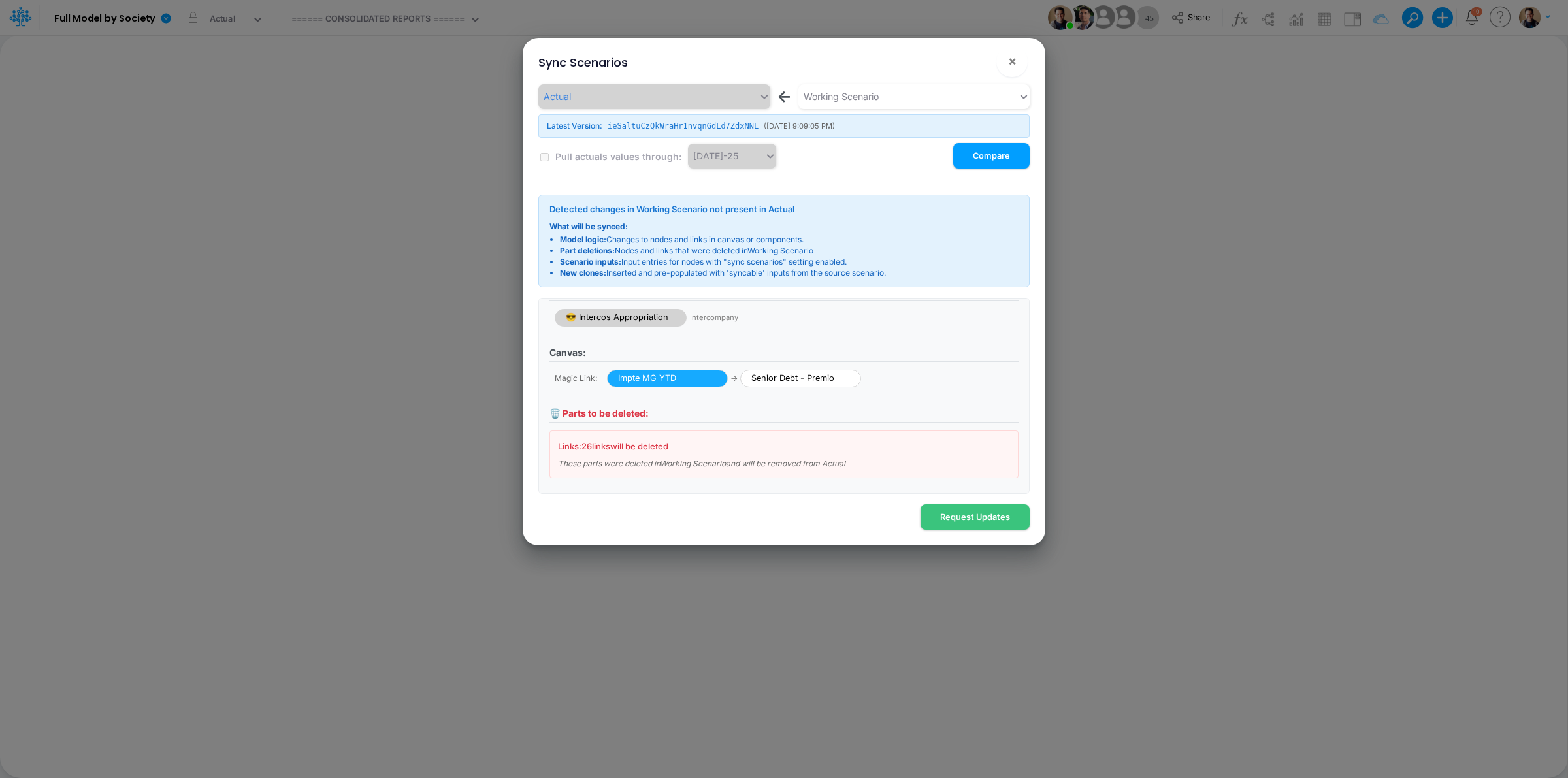
scroll to position [34, 0]
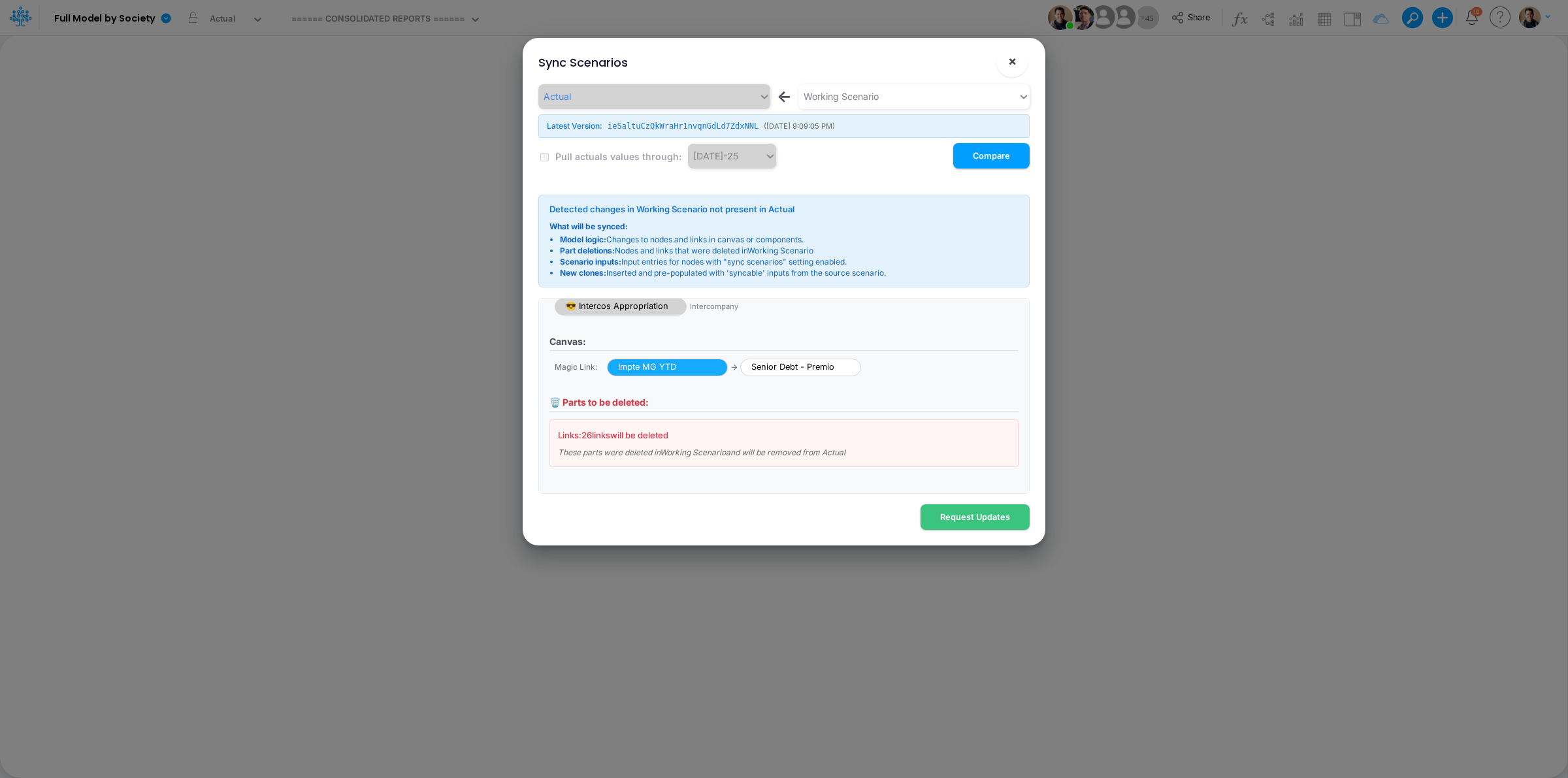
click at [1017, 60] on button "×" at bounding box center [1011, 61] width 31 height 31
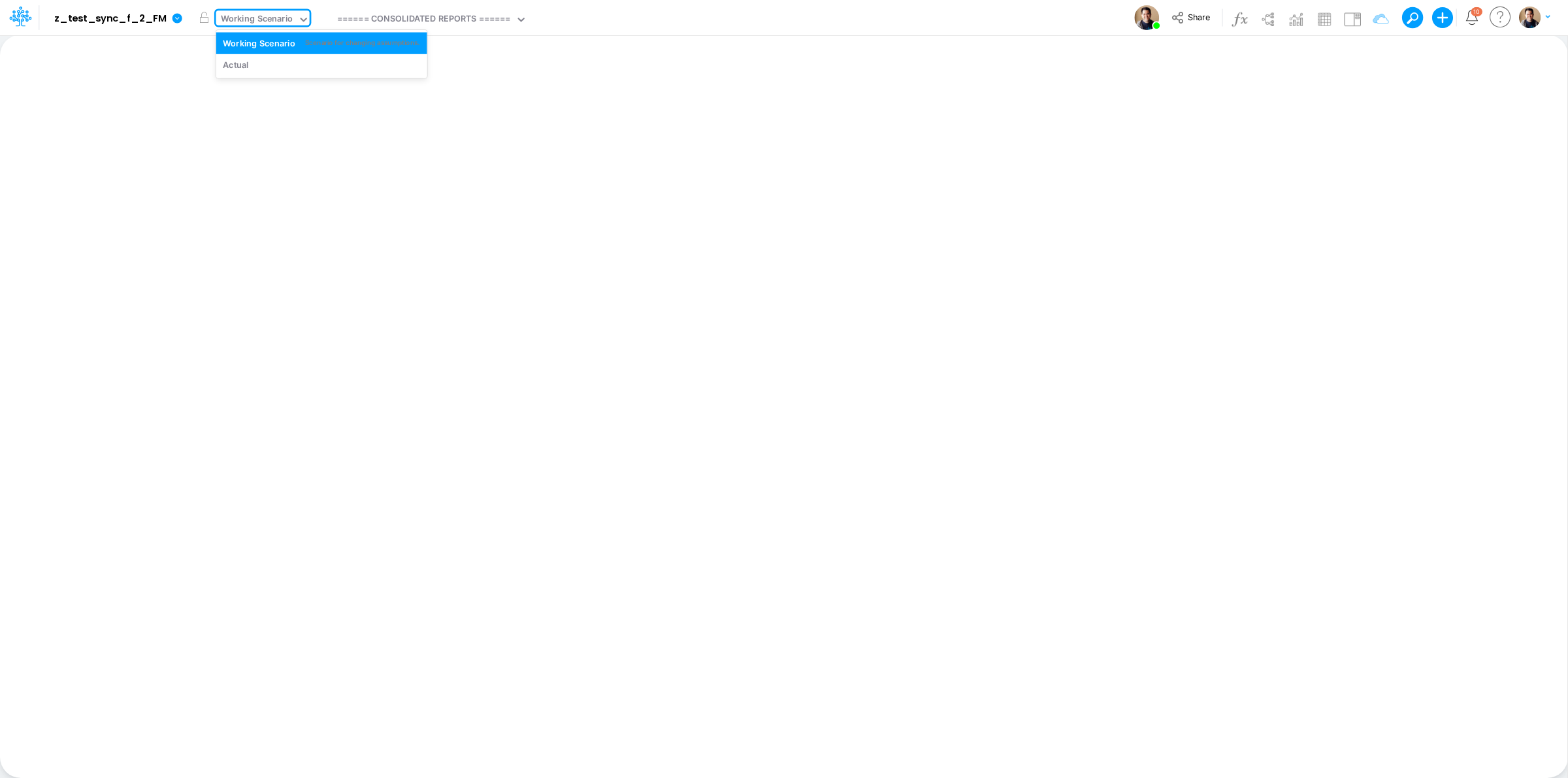
click at [239, 18] on div "Working Scenario" at bounding box center [257, 20] width 72 height 15
click at [244, 20] on div "Working Scenario" at bounding box center [257, 20] width 72 height 15
